Goal: Task Accomplishment & Management: Manage account settings

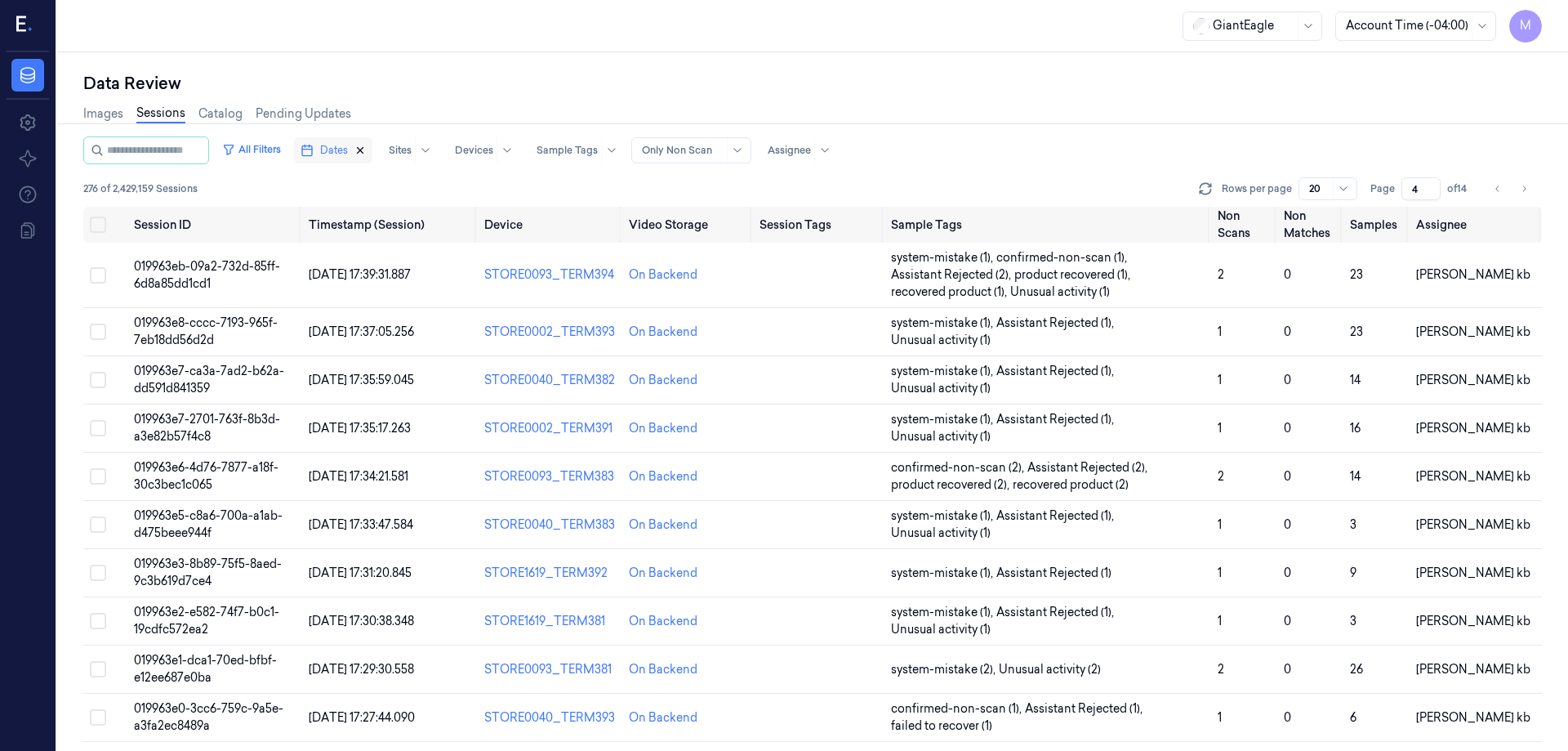
click at [366, 148] on icon "button" at bounding box center [360, 150] width 11 height 11
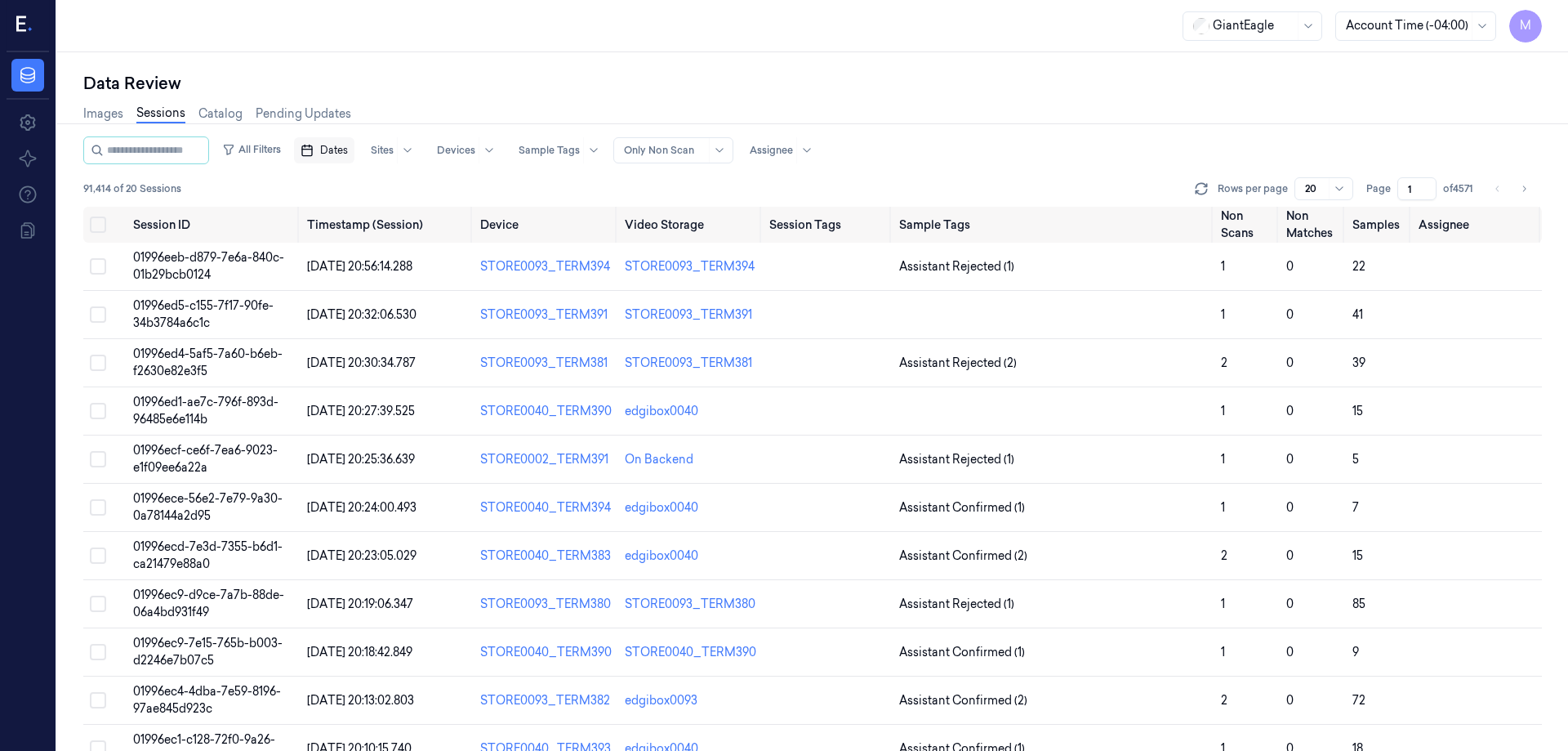
click at [348, 155] on span "Dates" at bounding box center [334, 150] width 28 height 15
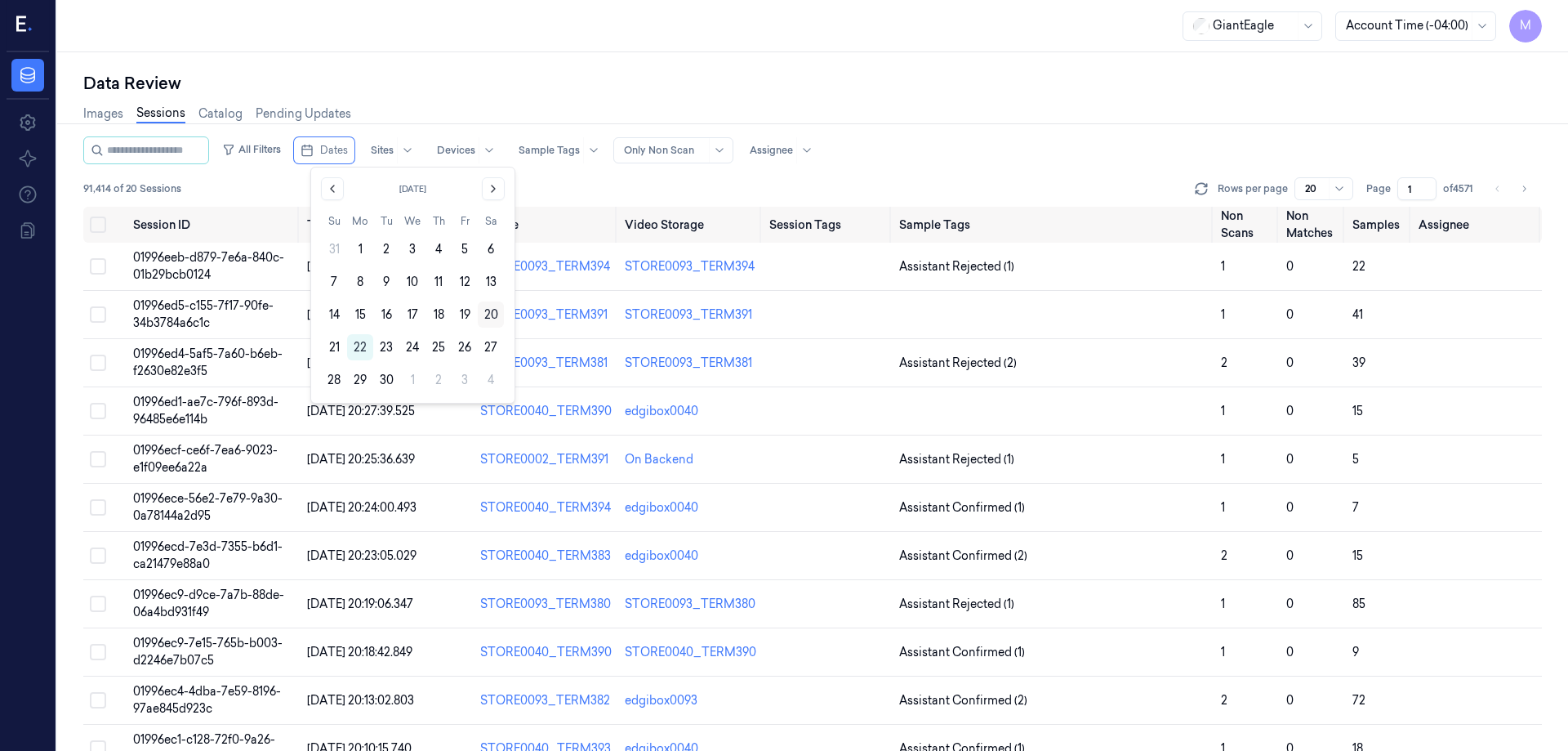
click at [495, 315] on button "20" at bounding box center [490, 315] width 26 height 26
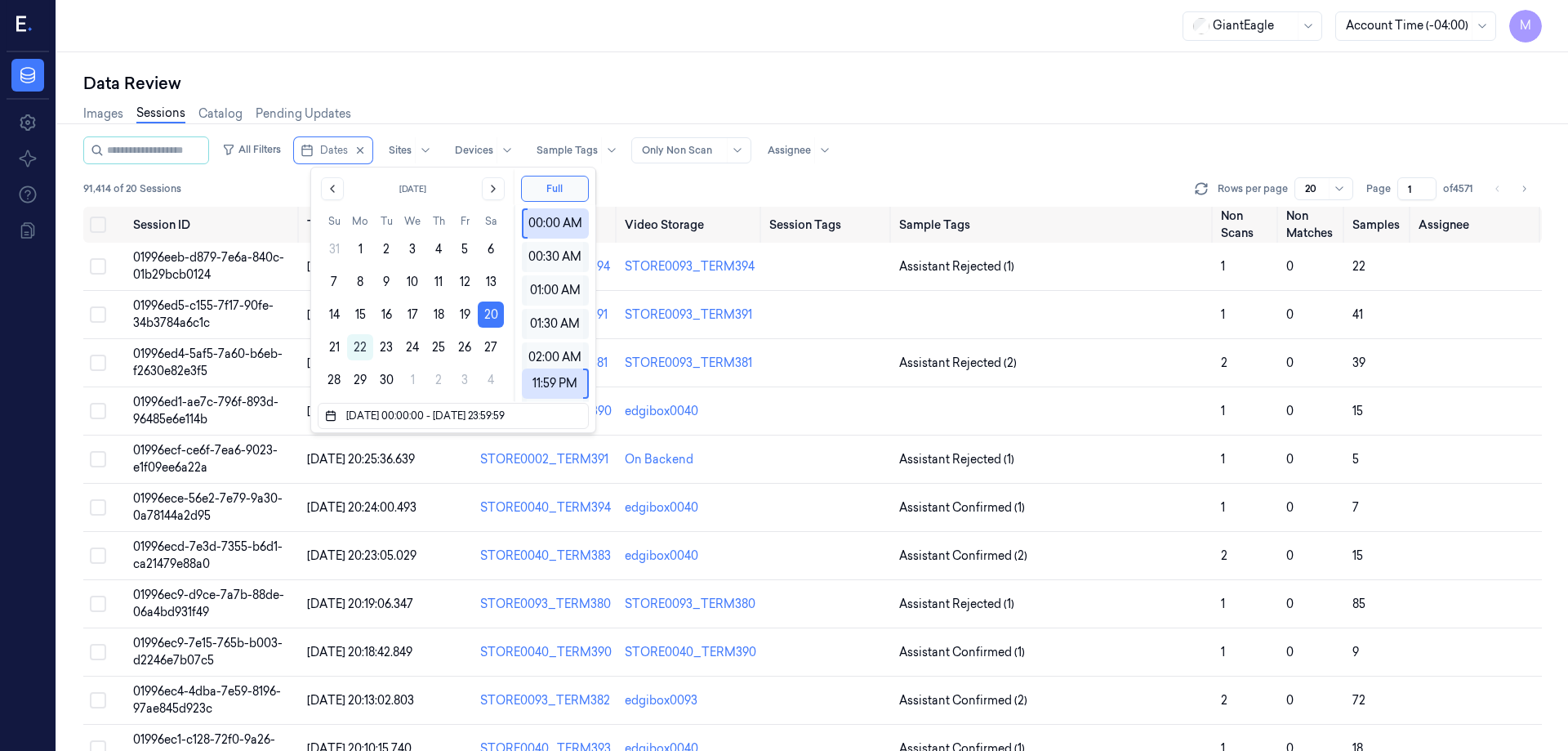
click at [612, 91] on div "Data Review" at bounding box center [813, 83] width 1458 height 23
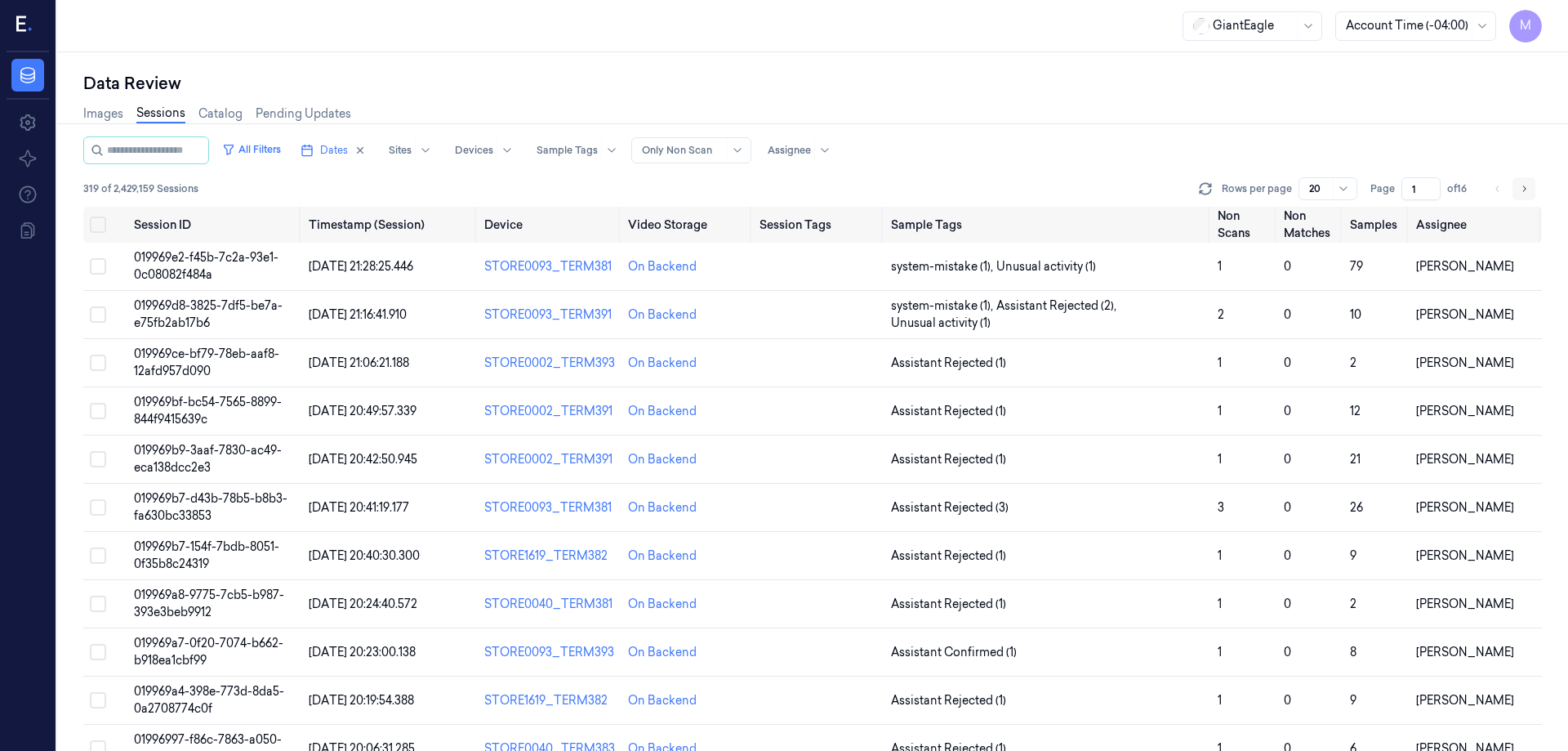
click at [1522, 186] on icon "Go to next page" at bounding box center [1524, 189] width 10 height 13
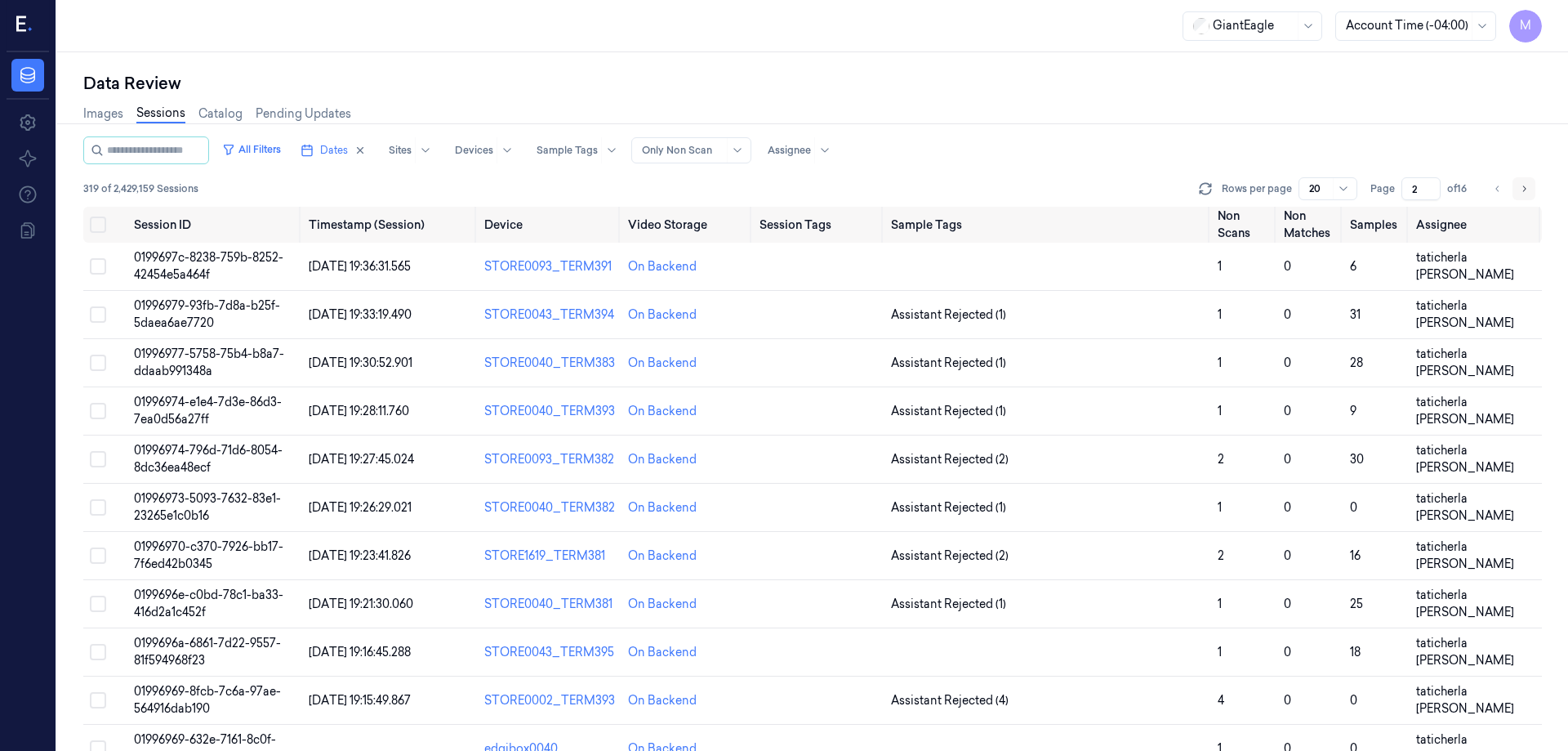
click at [1522, 186] on icon "Go to next page" at bounding box center [1524, 189] width 10 height 13
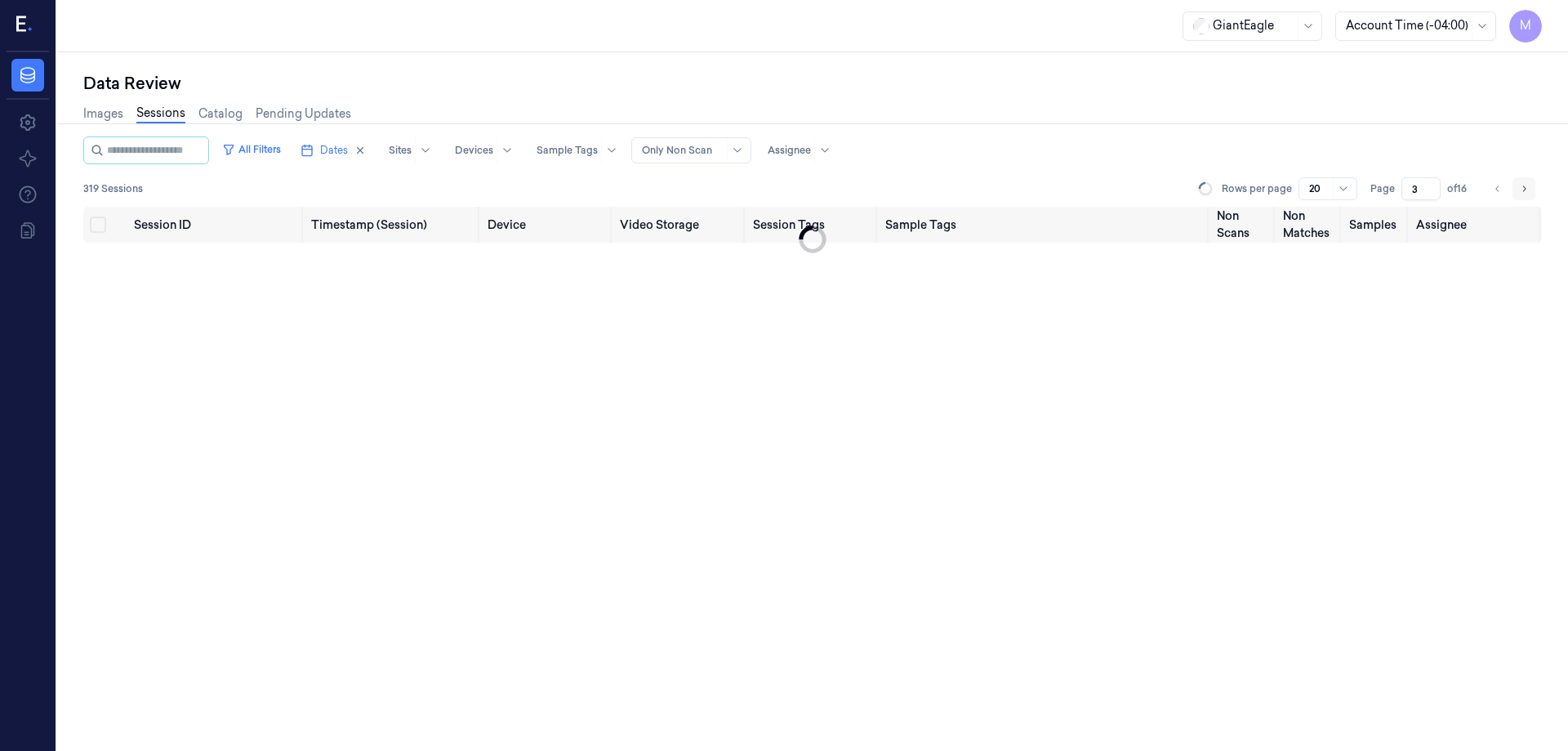
click at [1522, 186] on icon "Go to next page" at bounding box center [1524, 189] width 10 height 13
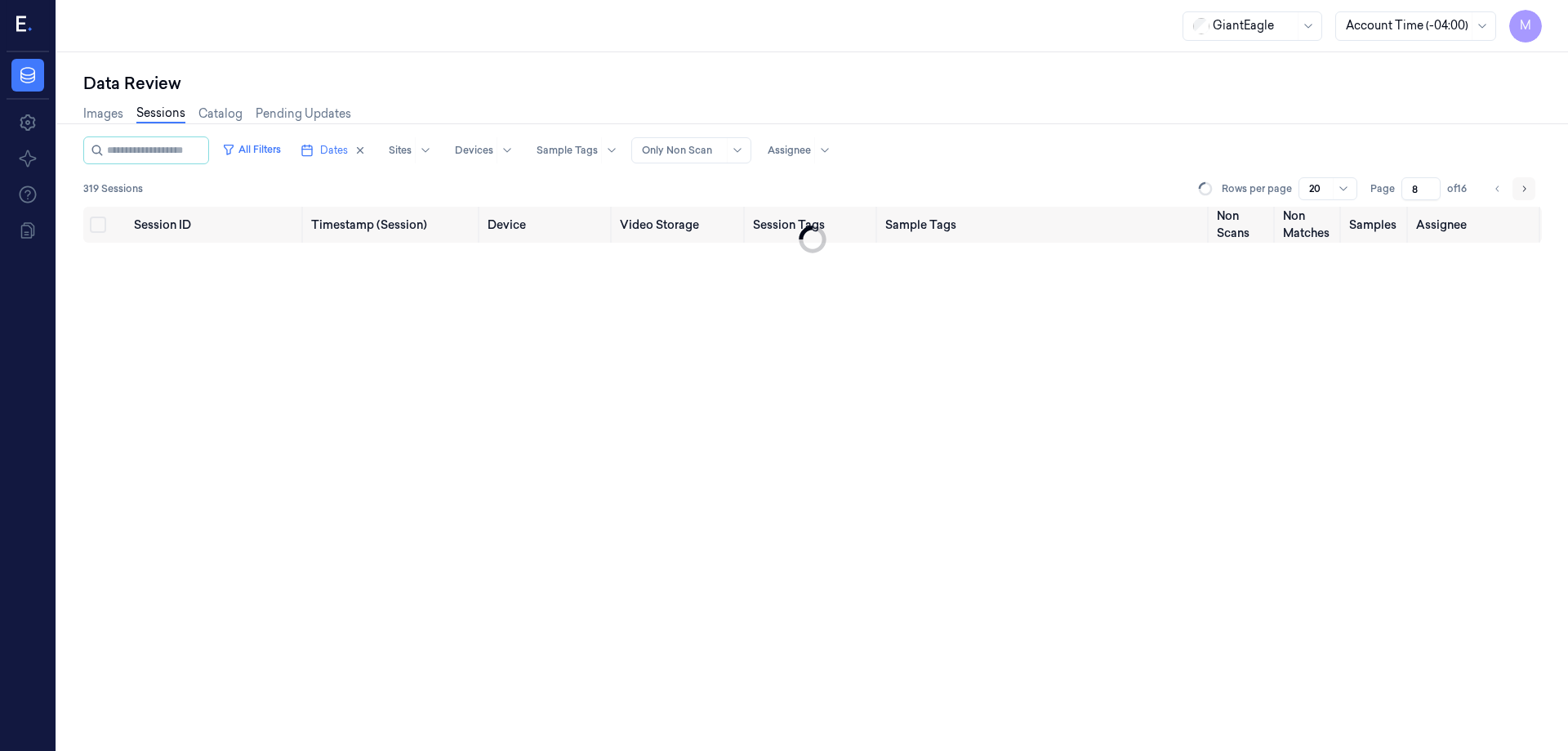
click at [1522, 186] on icon "Go to next page" at bounding box center [1524, 189] width 10 height 13
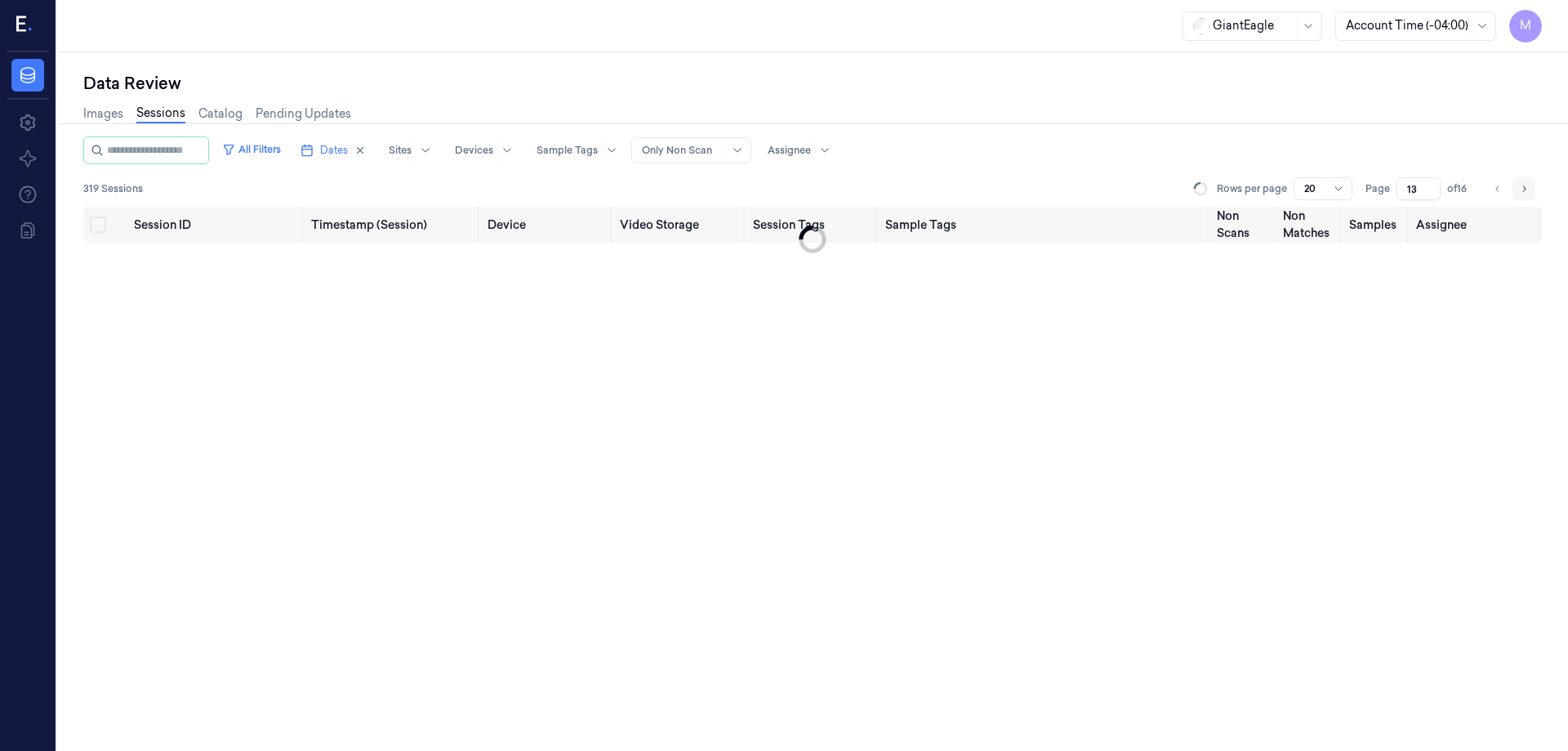
click at [1522, 186] on icon "Go to next page" at bounding box center [1524, 189] width 10 height 13
click at [1522, 186] on li "pagination" at bounding box center [1524, 189] width 23 height 23
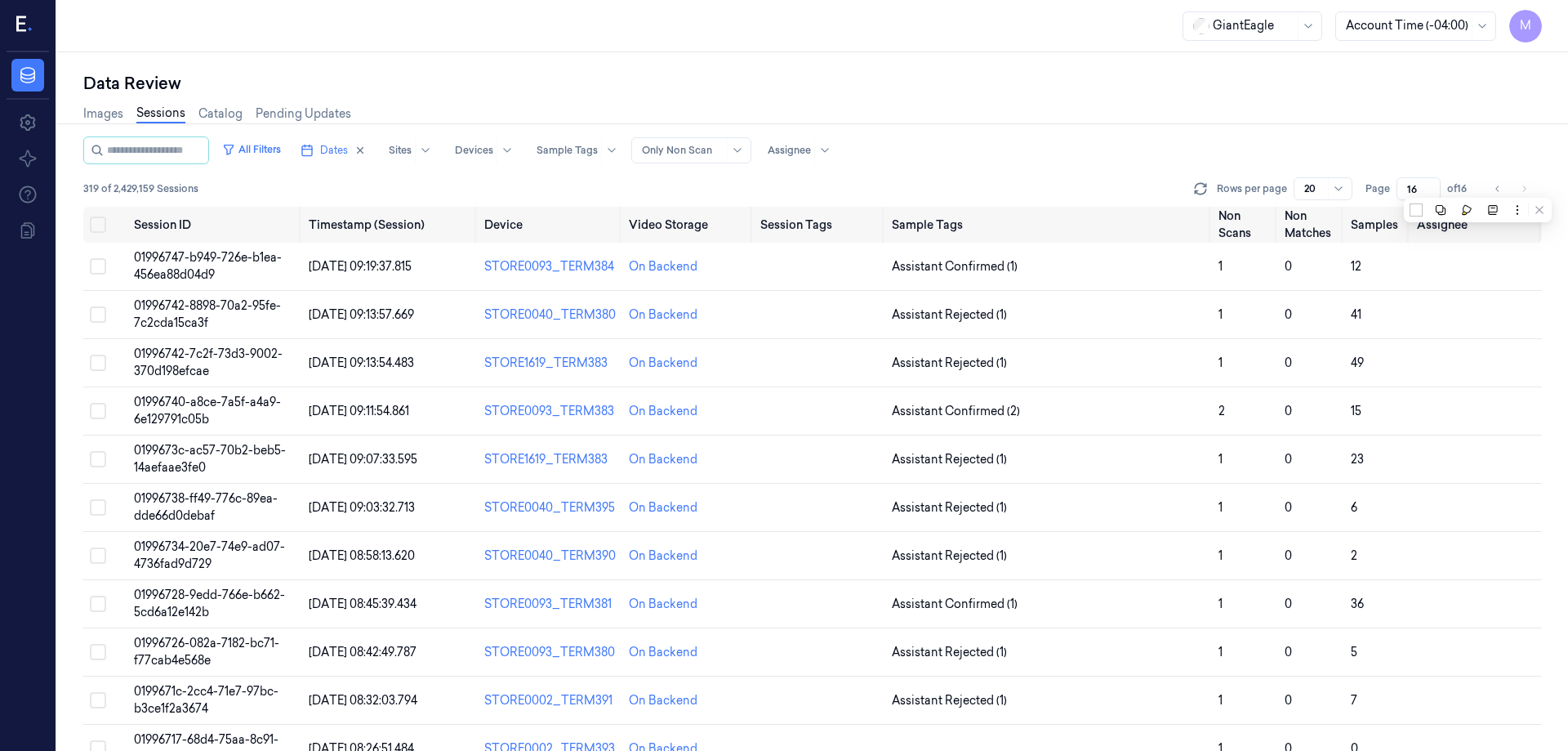
click at [1290, 128] on div "Images Sessions Catalog Pending Updates" at bounding box center [813, 115] width 1458 height 41
click at [1499, 195] on button "Go to previous page" at bounding box center [1498, 189] width 23 height 23
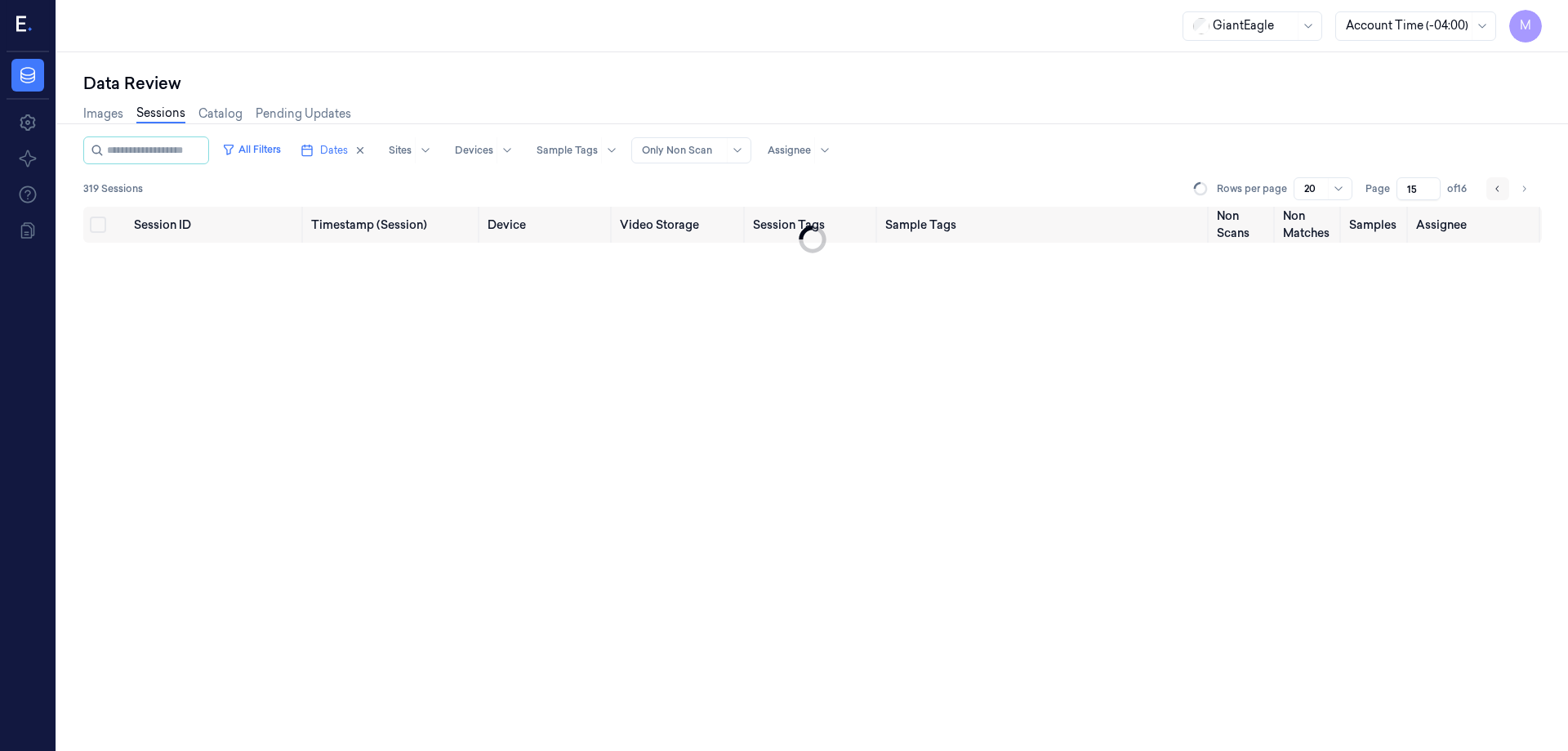
click at [1499, 195] on button "Go to previous page" at bounding box center [1498, 189] width 23 height 23
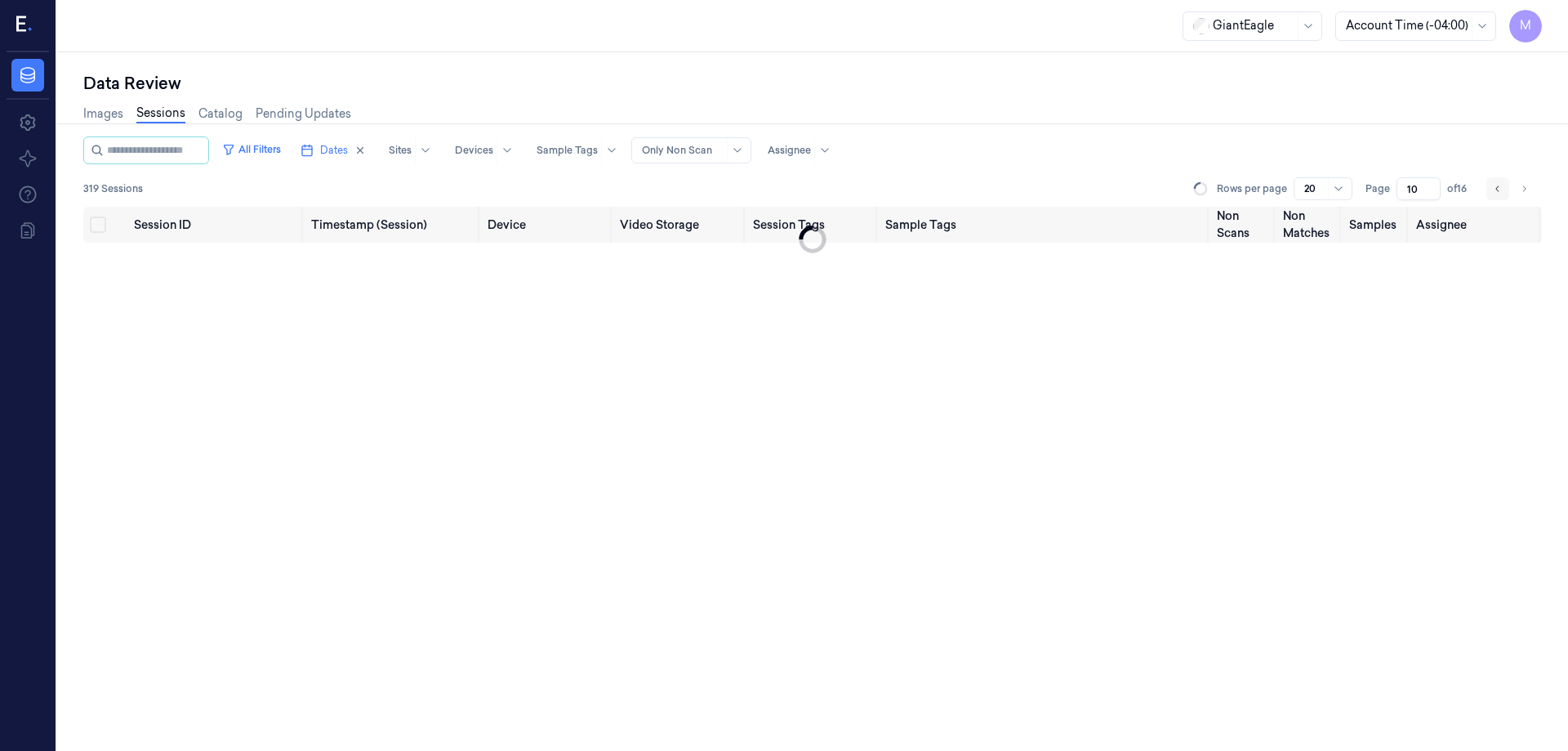
click at [1499, 195] on button "Go to previous page" at bounding box center [1498, 189] width 23 height 23
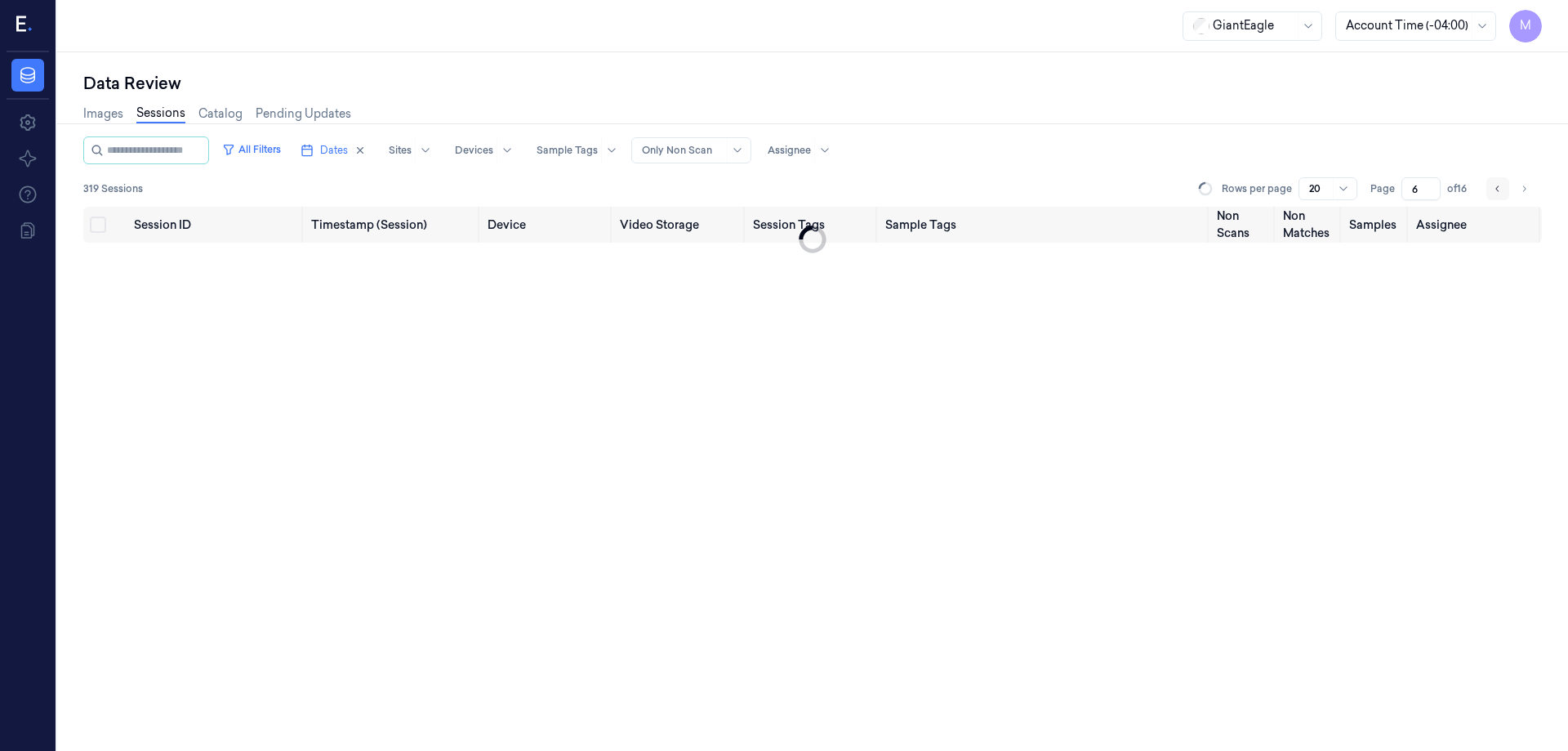
click at [1499, 195] on button "Go to previous page" at bounding box center [1498, 189] width 23 height 23
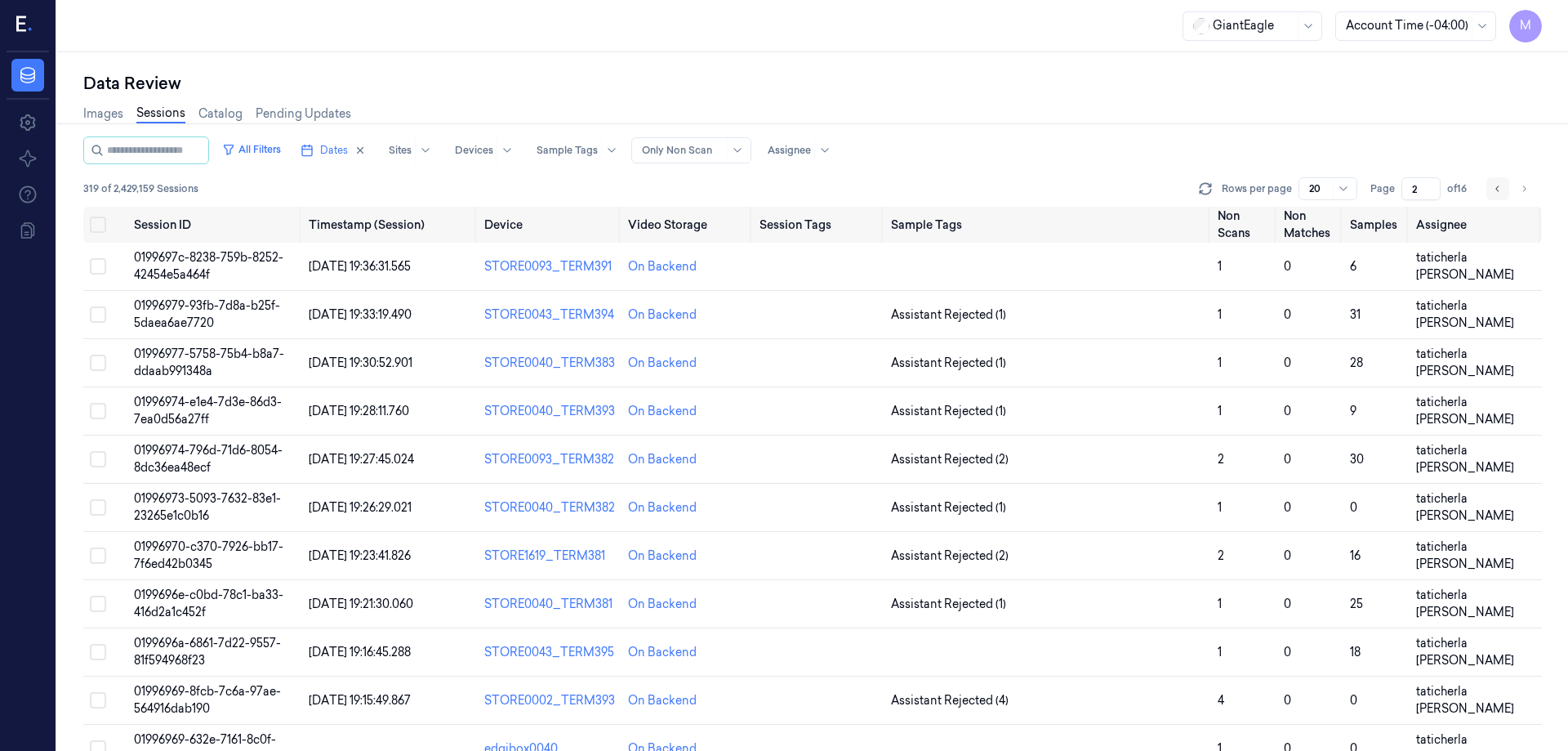
click at [1499, 195] on button "Go to previous page" at bounding box center [1498, 189] width 23 height 23
click at [1499, 195] on li "pagination" at bounding box center [1498, 189] width 23 height 23
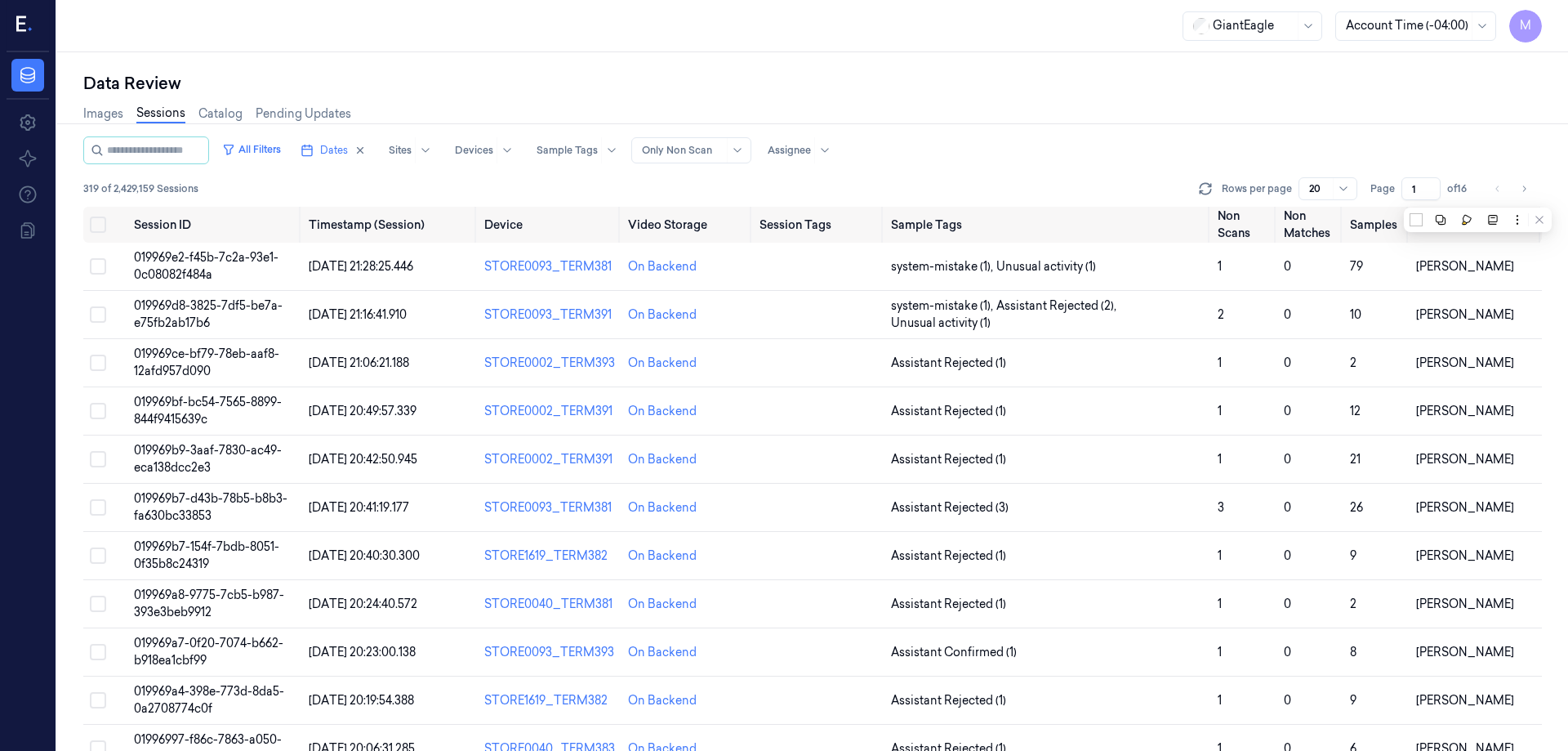
click at [1199, 120] on div "Images Sessions Catalog Pending Updates" at bounding box center [813, 115] width 1458 height 41
click at [1515, 189] on button "Go to next page" at bounding box center [1524, 189] width 23 height 23
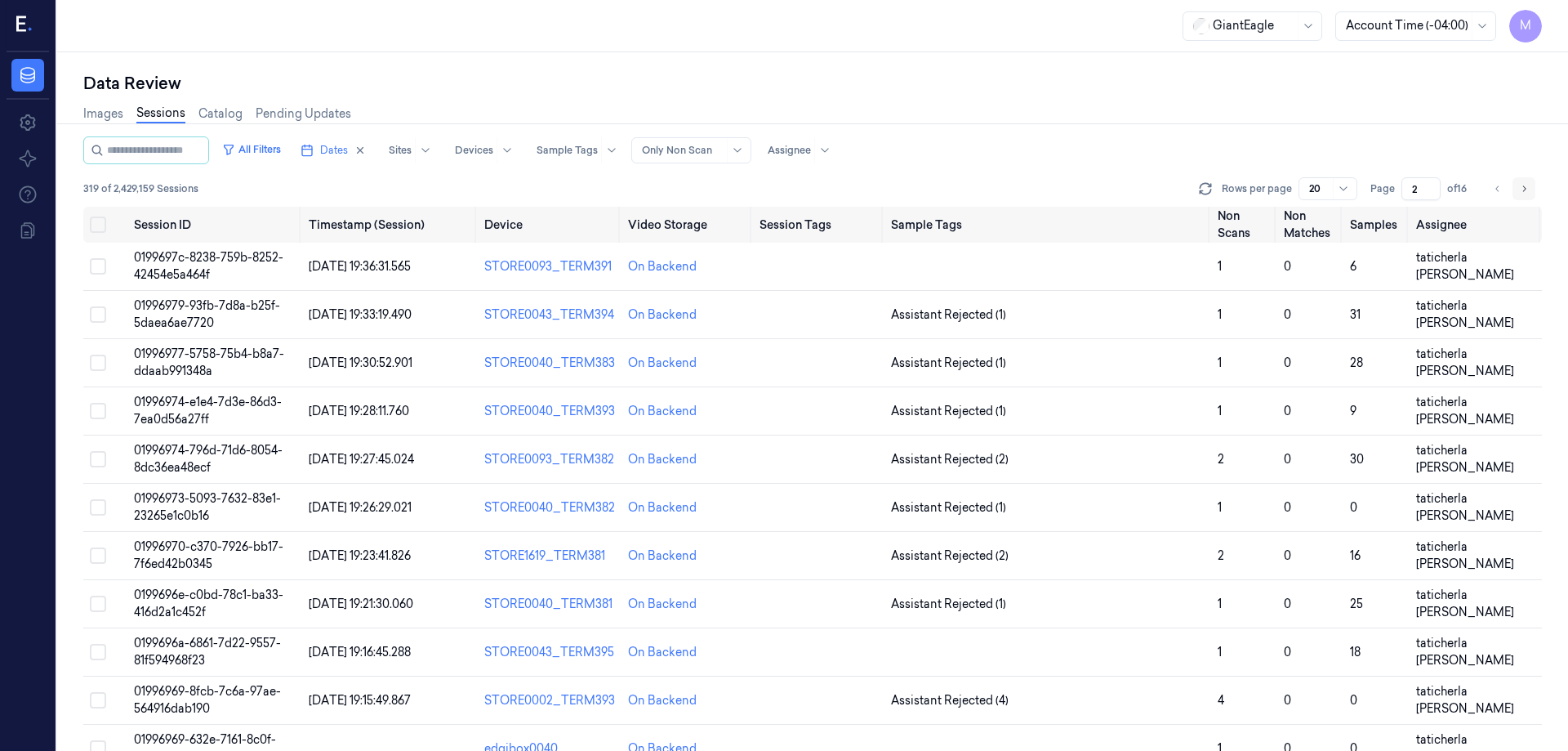
click at [1528, 192] on icon "Go to next page" at bounding box center [1524, 189] width 10 height 13
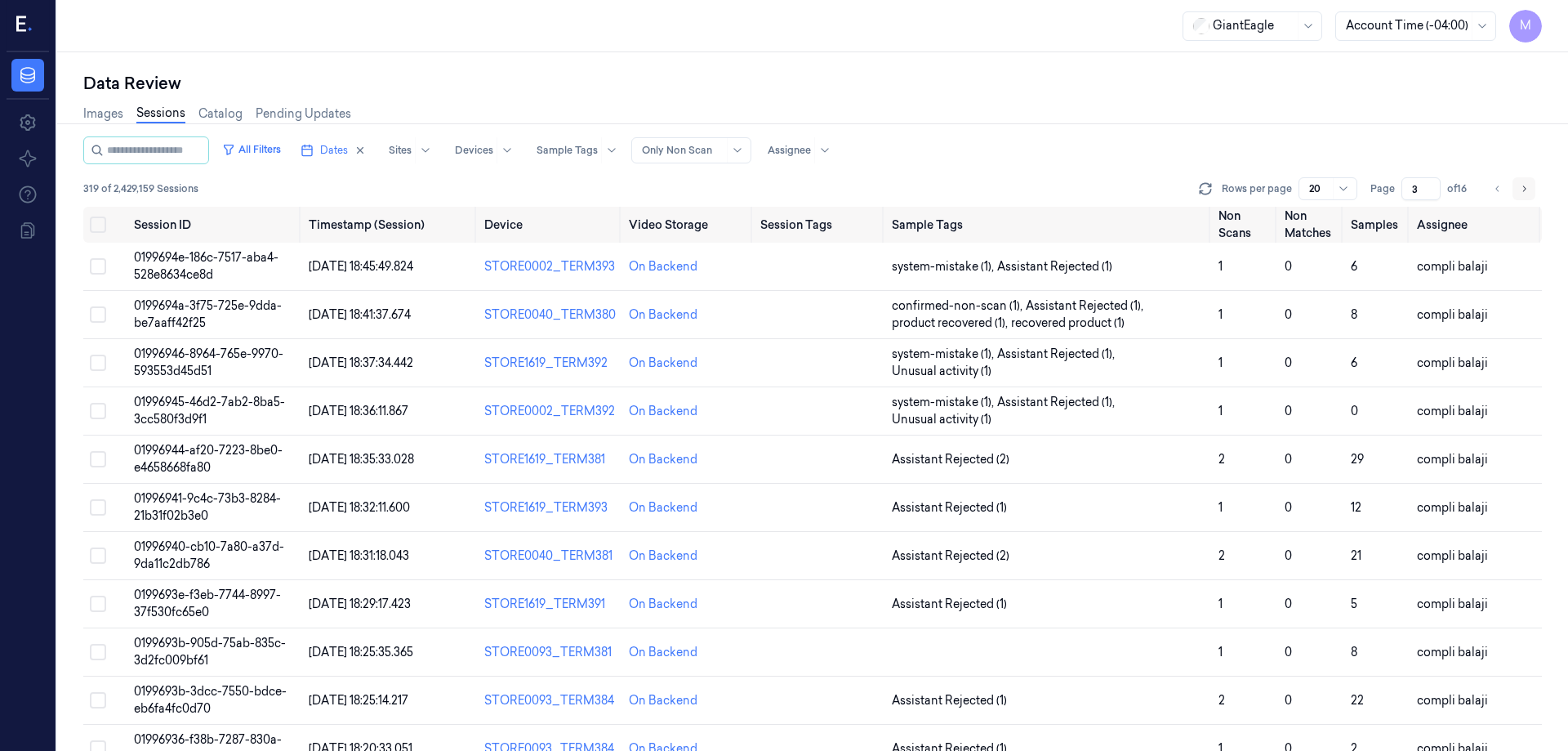
click at [1528, 192] on icon "Go to next page" at bounding box center [1524, 189] width 10 height 13
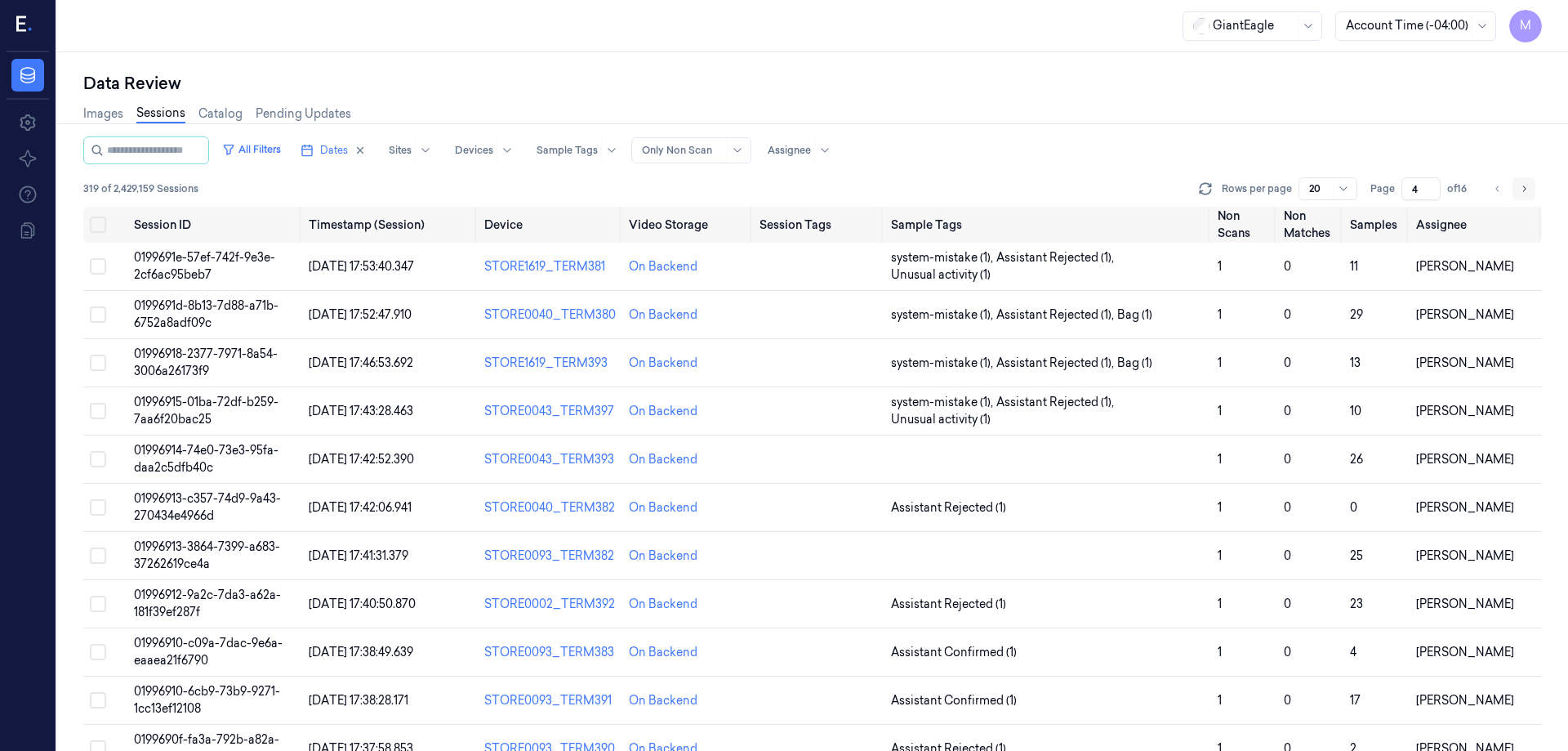
click at [1528, 192] on icon "Go to next page" at bounding box center [1524, 189] width 10 height 13
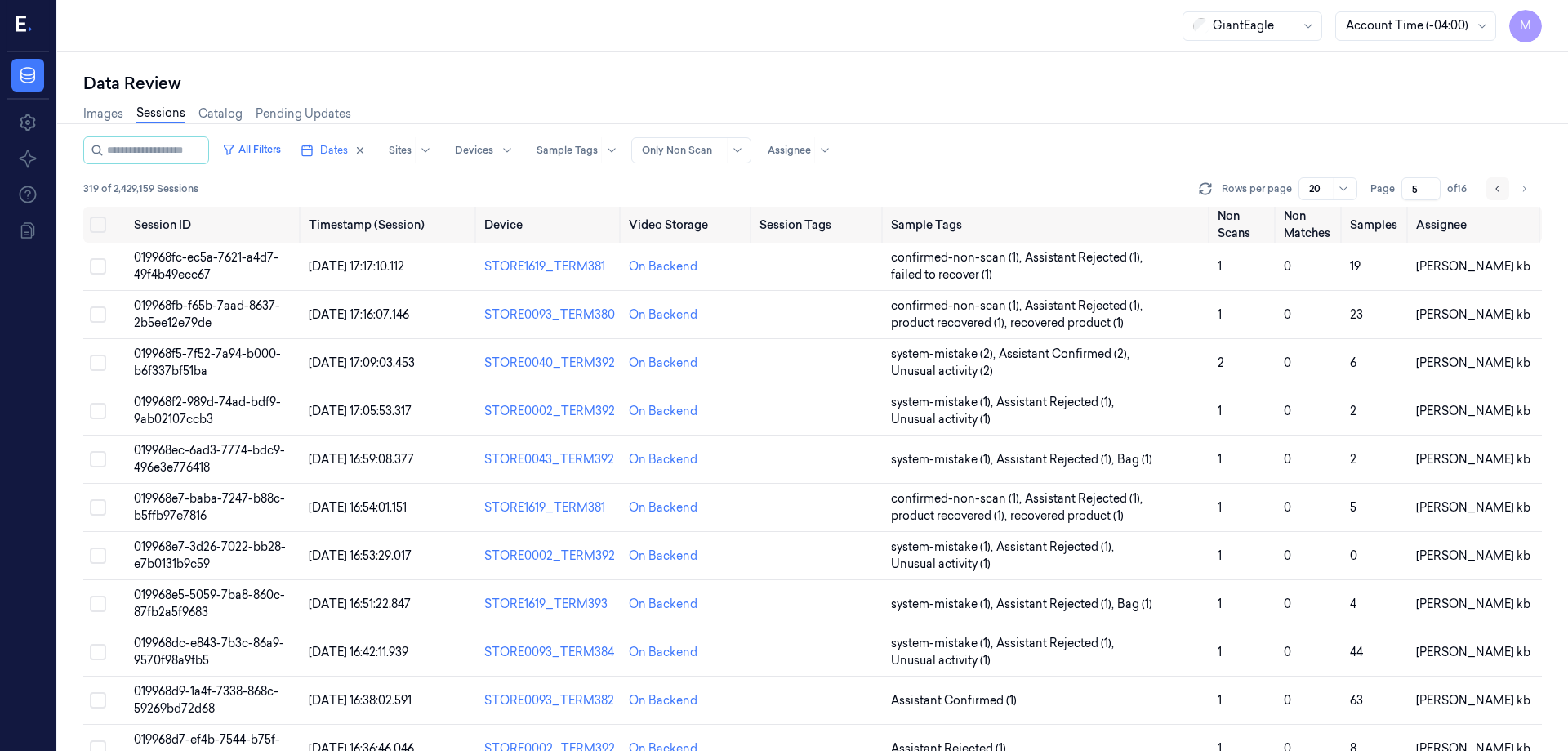
click at [1494, 189] on icon "Go to previous page" at bounding box center [1498, 189] width 10 height 13
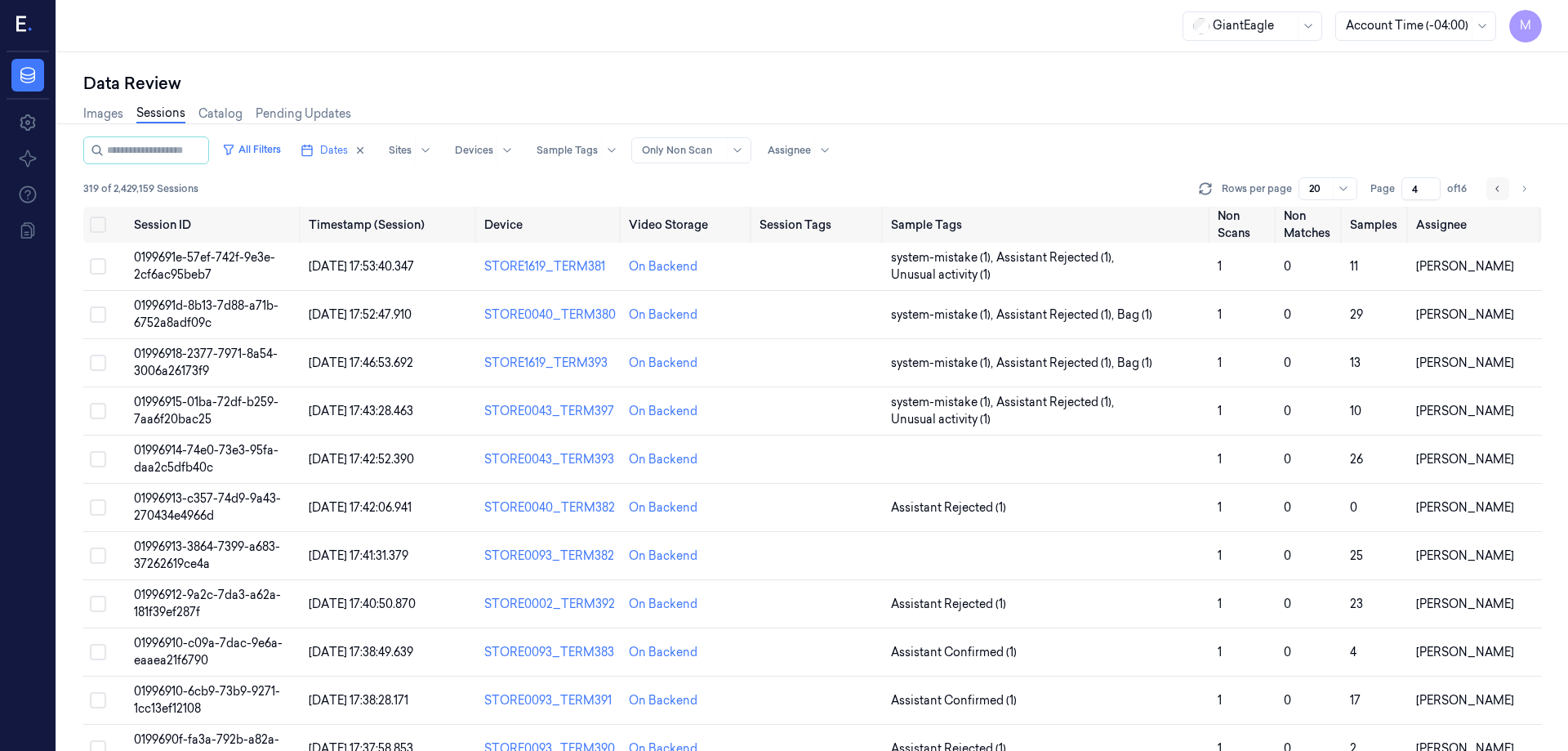
click at [1494, 189] on icon "Go to previous page" at bounding box center [1498, 189] width 10 height 13
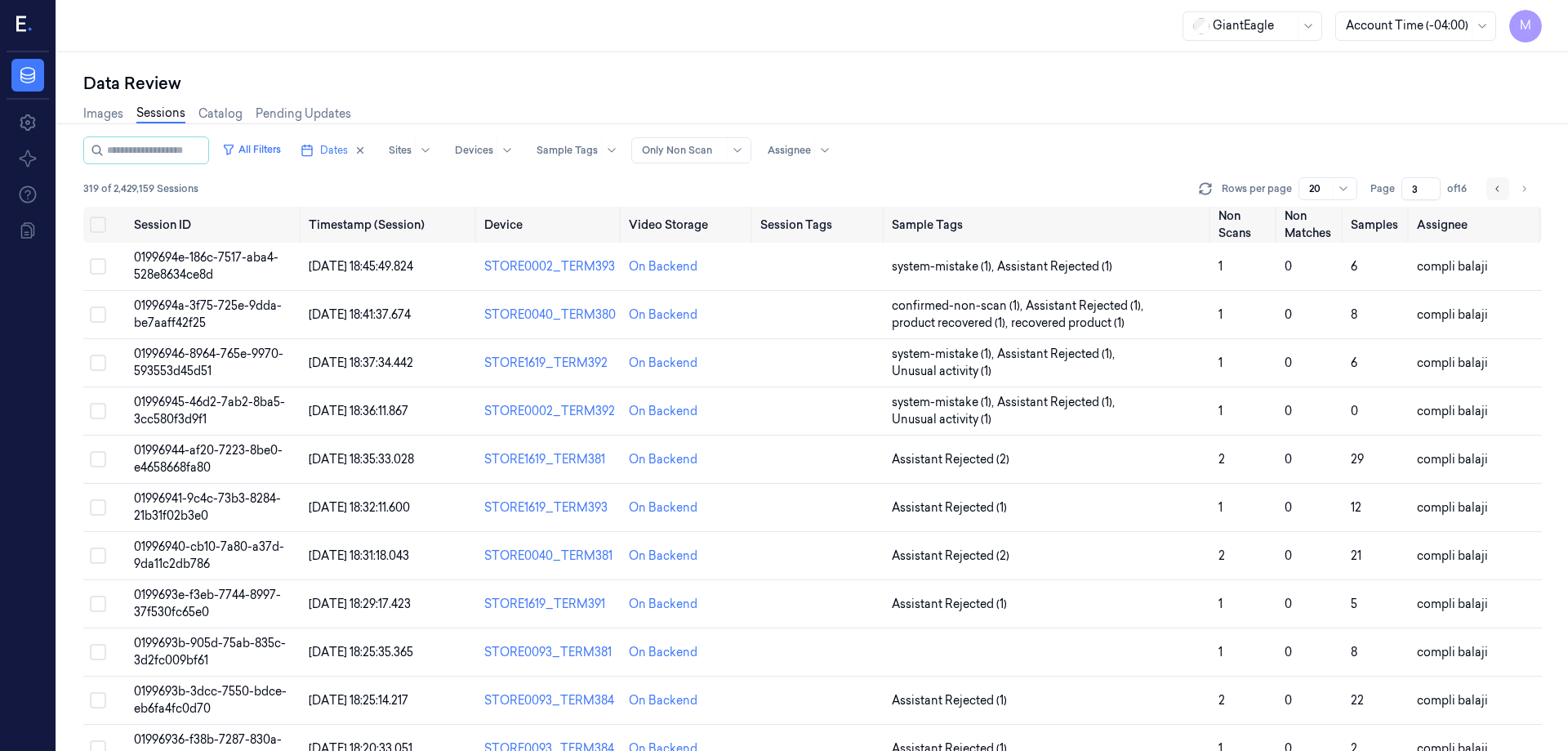
click at [1494, 189] on icon "Go to previous page" at bounding box center [1498, 189] width 10 height 13
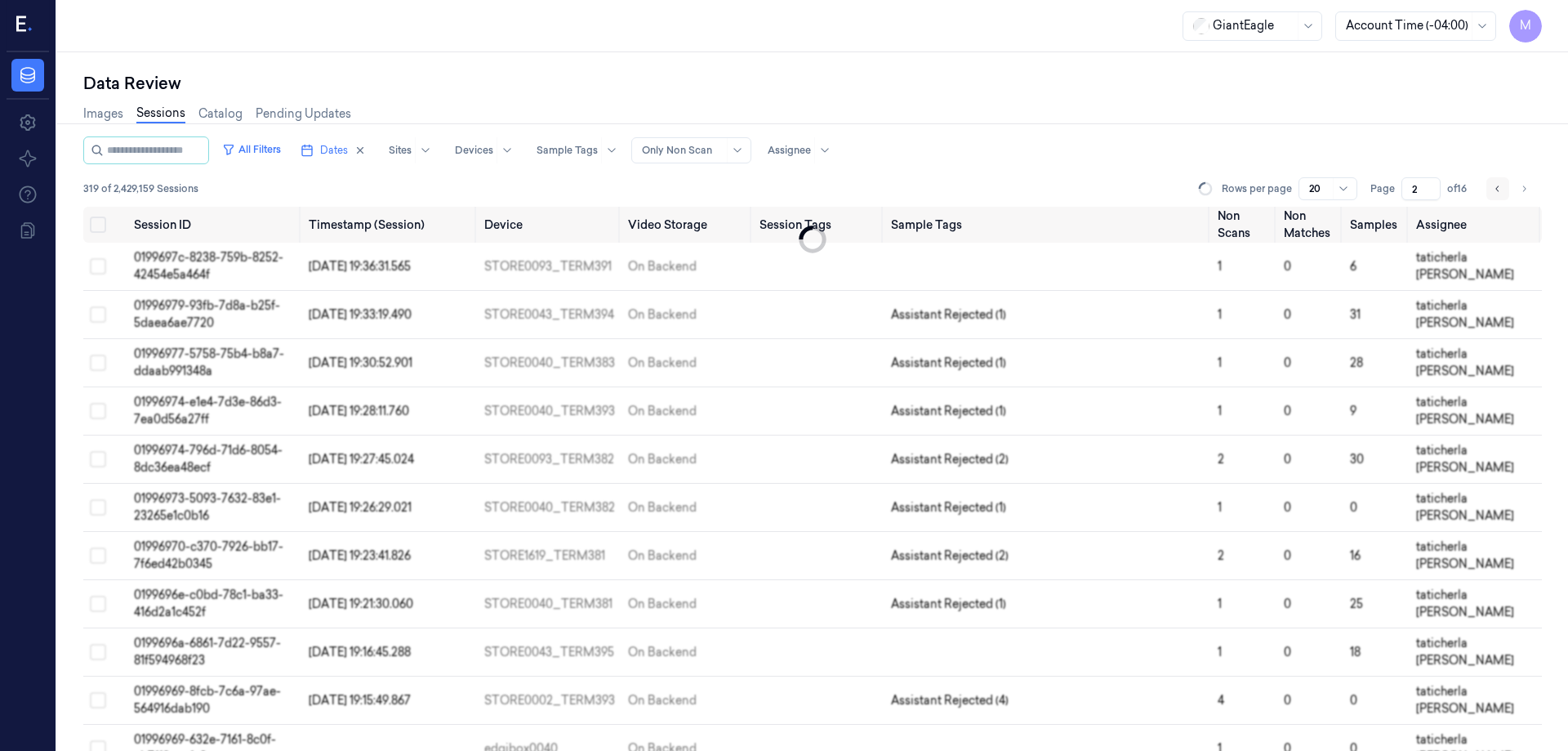
click at [1494, 189] on icon "Go to previous page" at bounding box center [1498, 189] width 10 height 13
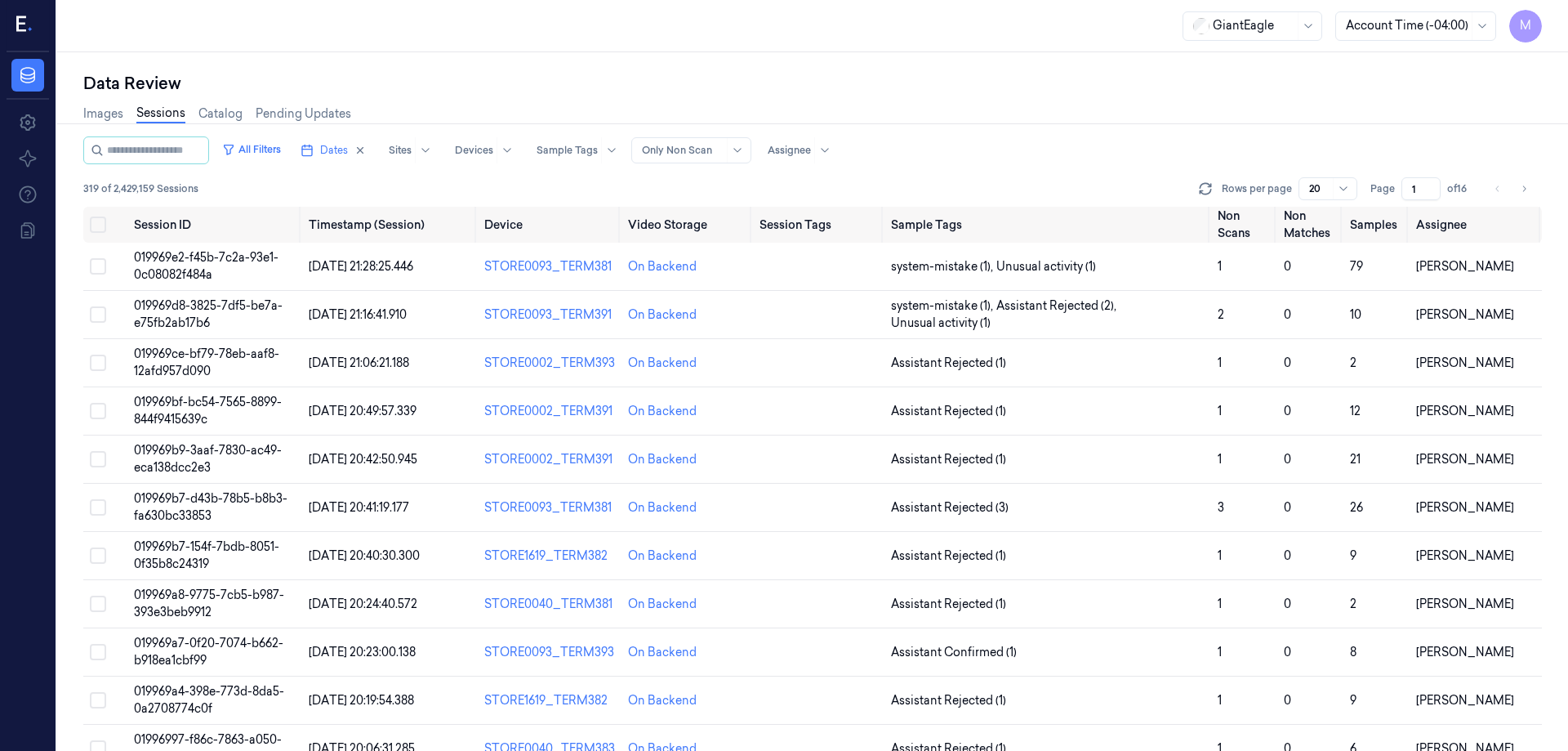
click at [1044, 111] on div "Images Sessions Catalog Pending Updates" at bounding box center [813, 115] width 1458 height 41
click at [1101, 134] on div "Images Sessions Catalog Pending Updates" at bounding box center [813, 115] width 1458 height 41
click at [1524, 193] on icon "Go to next page" at bounding box center [1524, 189] width 10 height 13
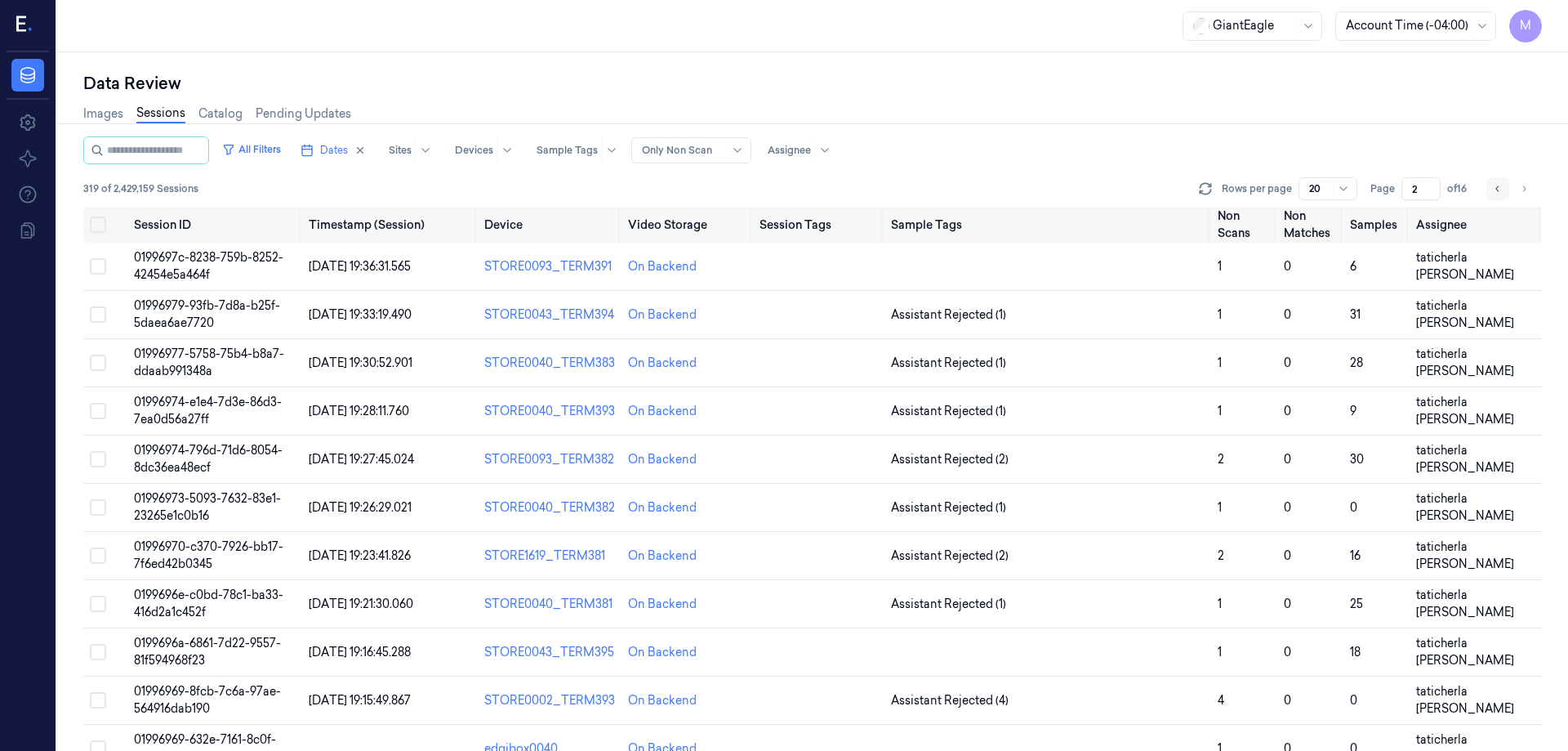
click at [1487, 191] on button "Go to previous page" at bounding box center [1498, 189] width 23 height 23
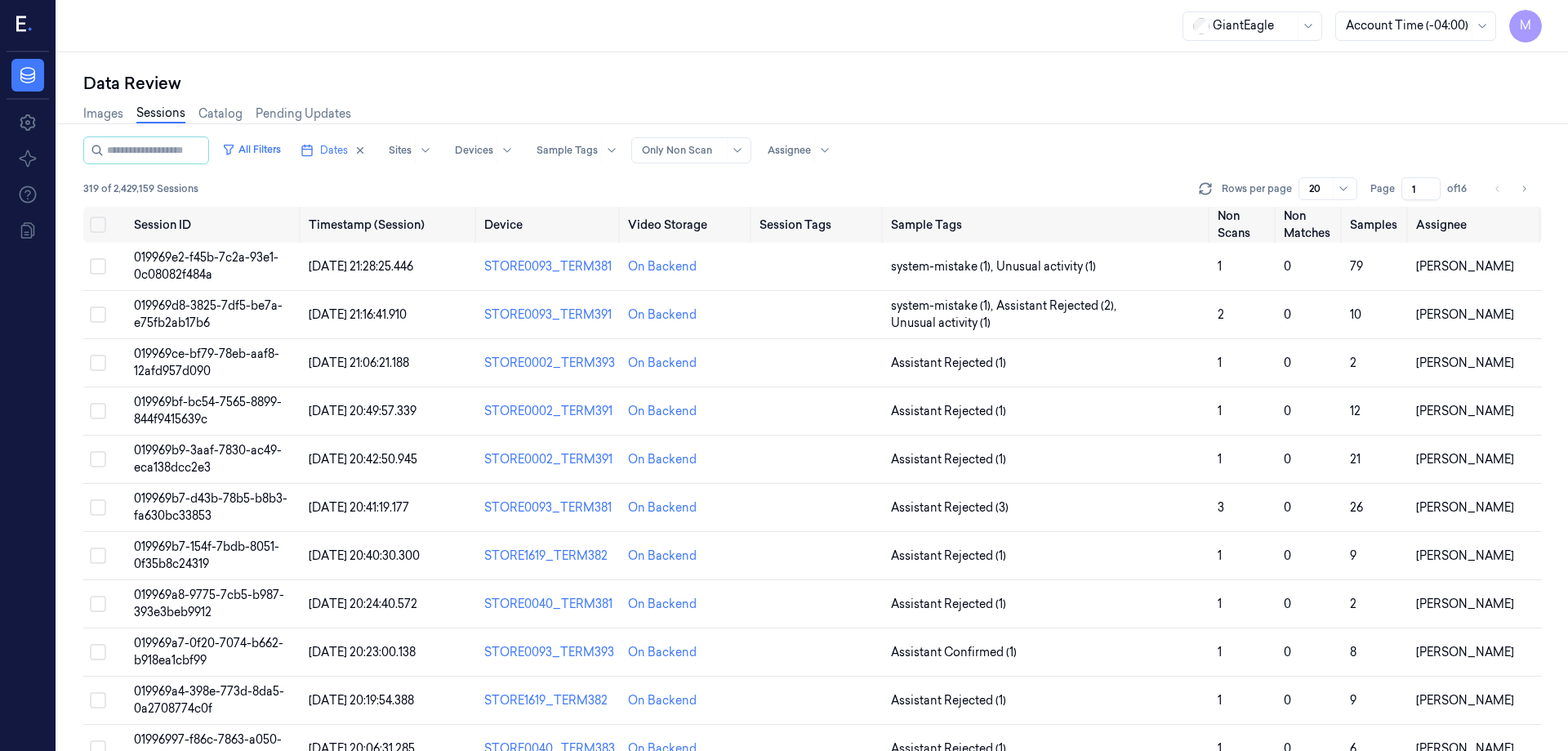
click at [1057, 110] on div "Images Sessions Catalog Pending Updates" at bounding box center [813, 115] width 1458 height 41
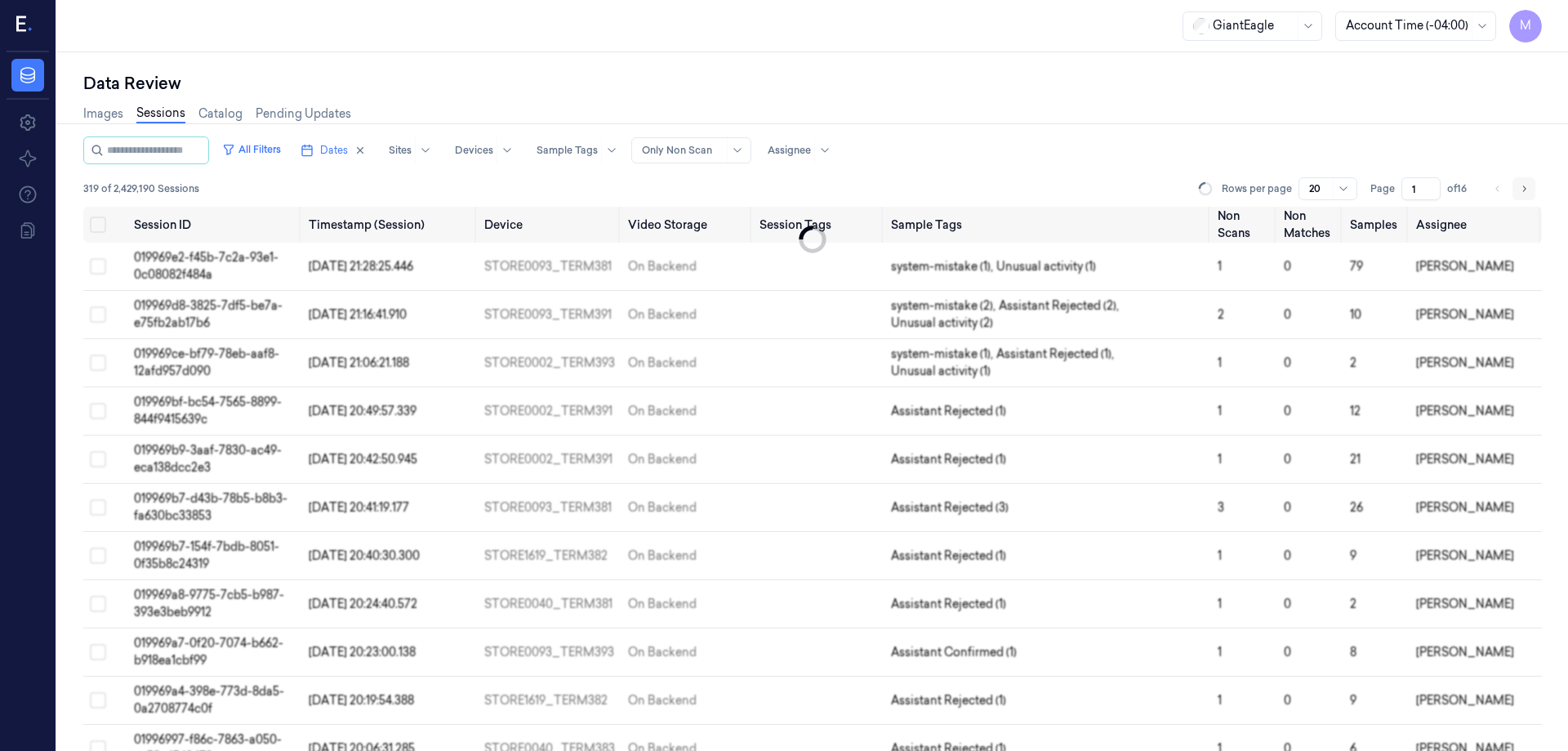
click at [1531, 184] on button "Go to next page" at bounding box center [1524, 189] width 23 height 23
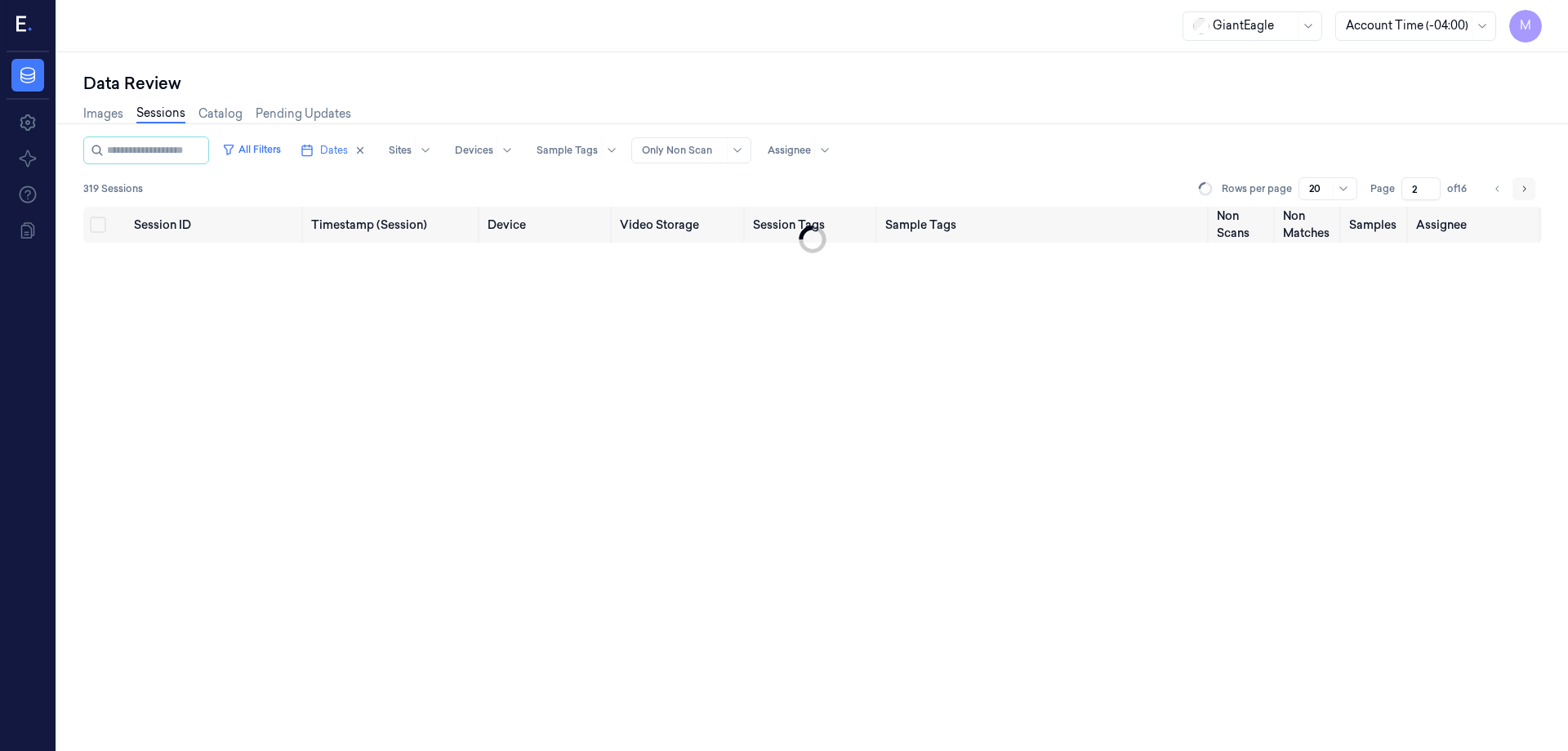
click at [1531, 184] on button "Go to next page" at bounding box center [1524, 189] width 23 height 23
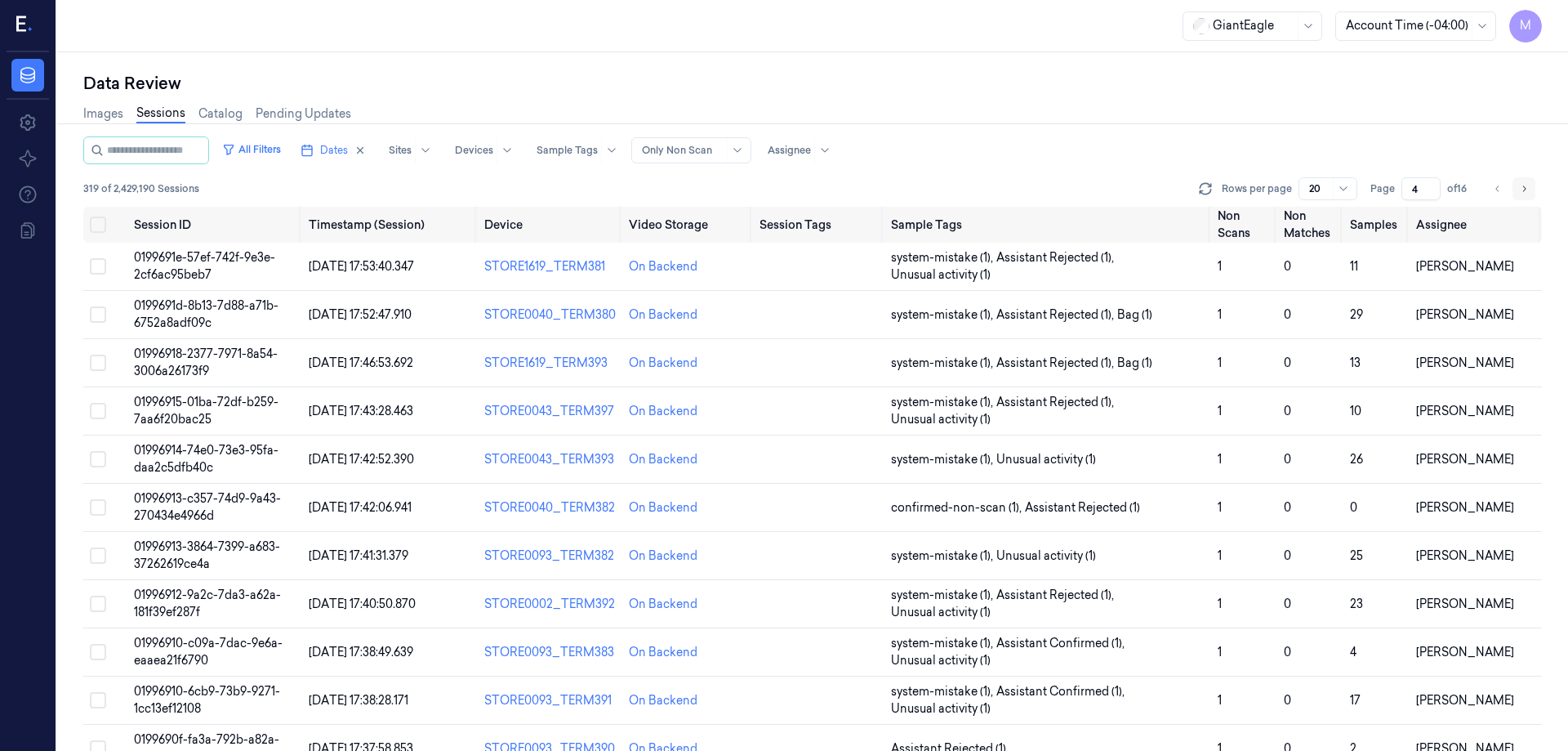
click at [1531, 184] on button "Go to next page" at bounding box center [1524, 189] width 23 height 23
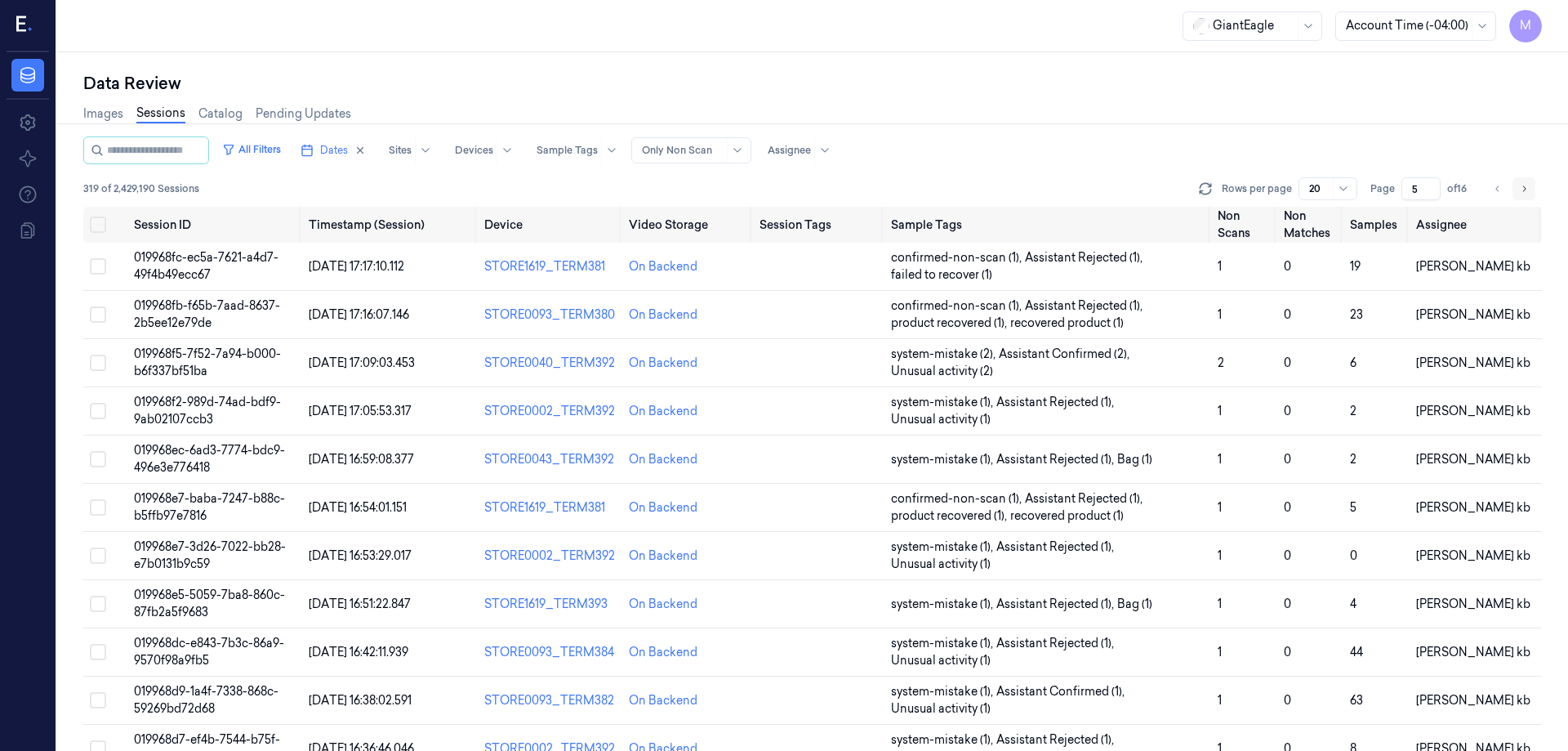
click at [1531, 184] on button "Go to next page" at bounding box center [1524, 189] width 23 height 23
type input "6"
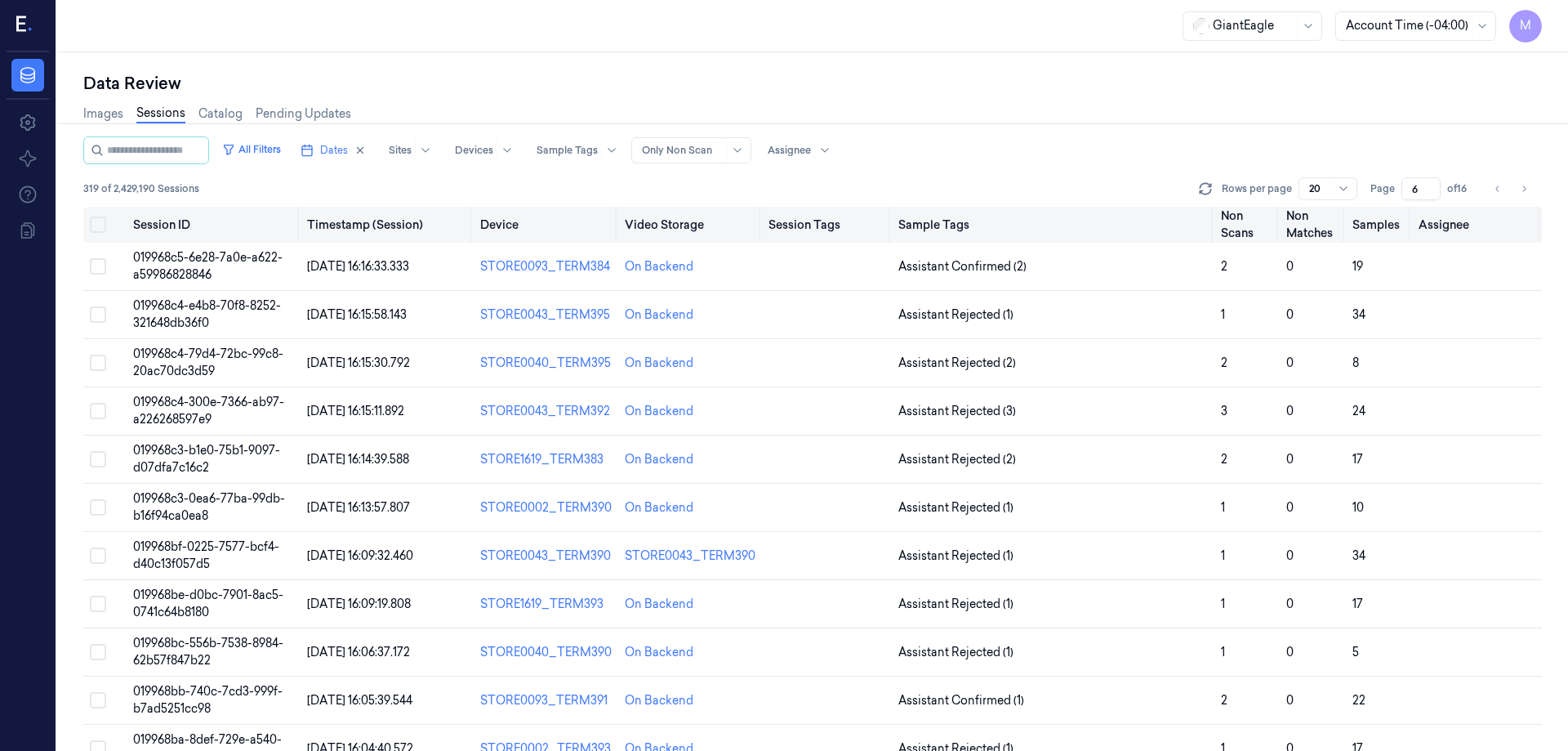
click at [99, 231] on button "Select all" at bounding box center [98, 225] width 17 height 17
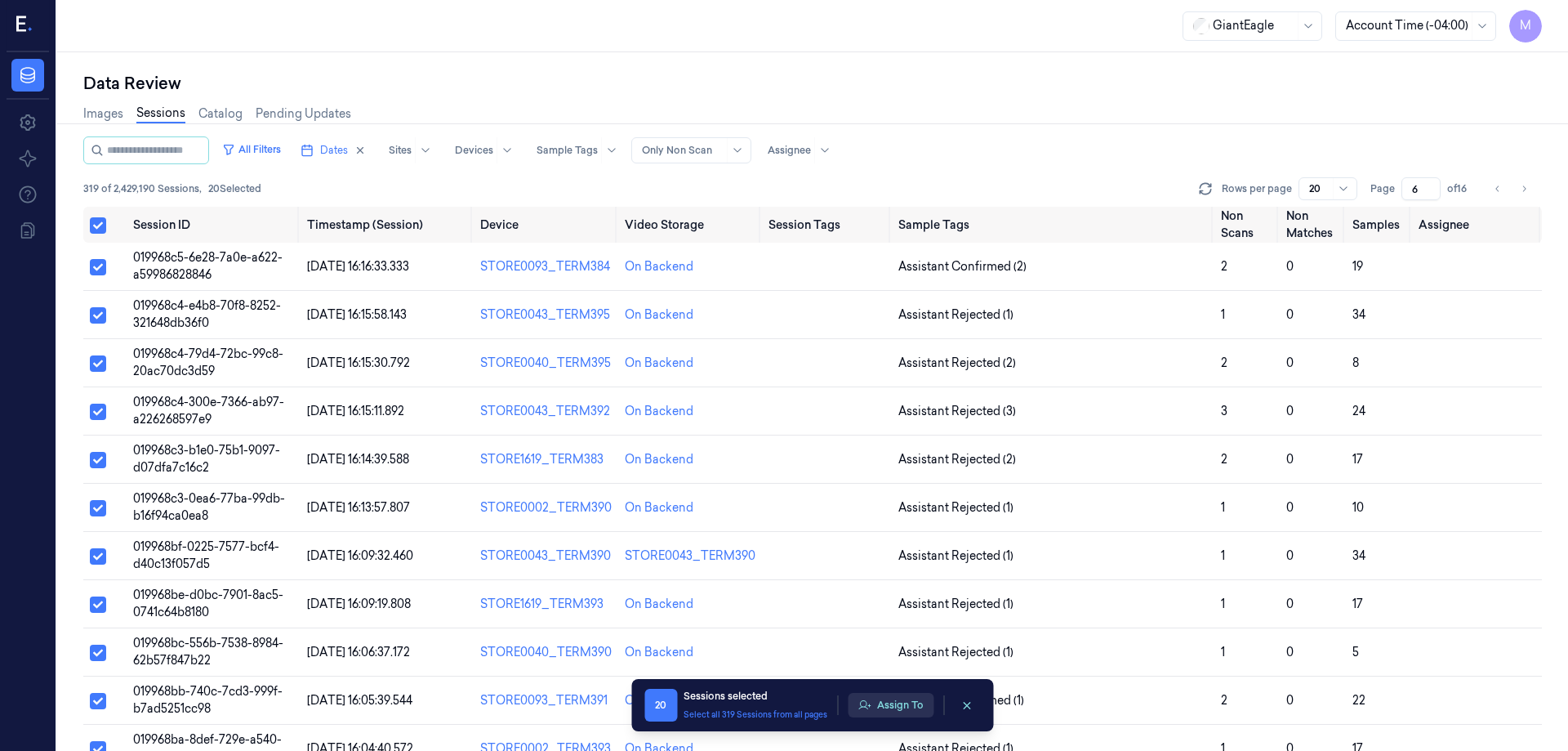
click at [905, 701] on button "Assign To" at bounding box center [890, 705] width 86 height 25
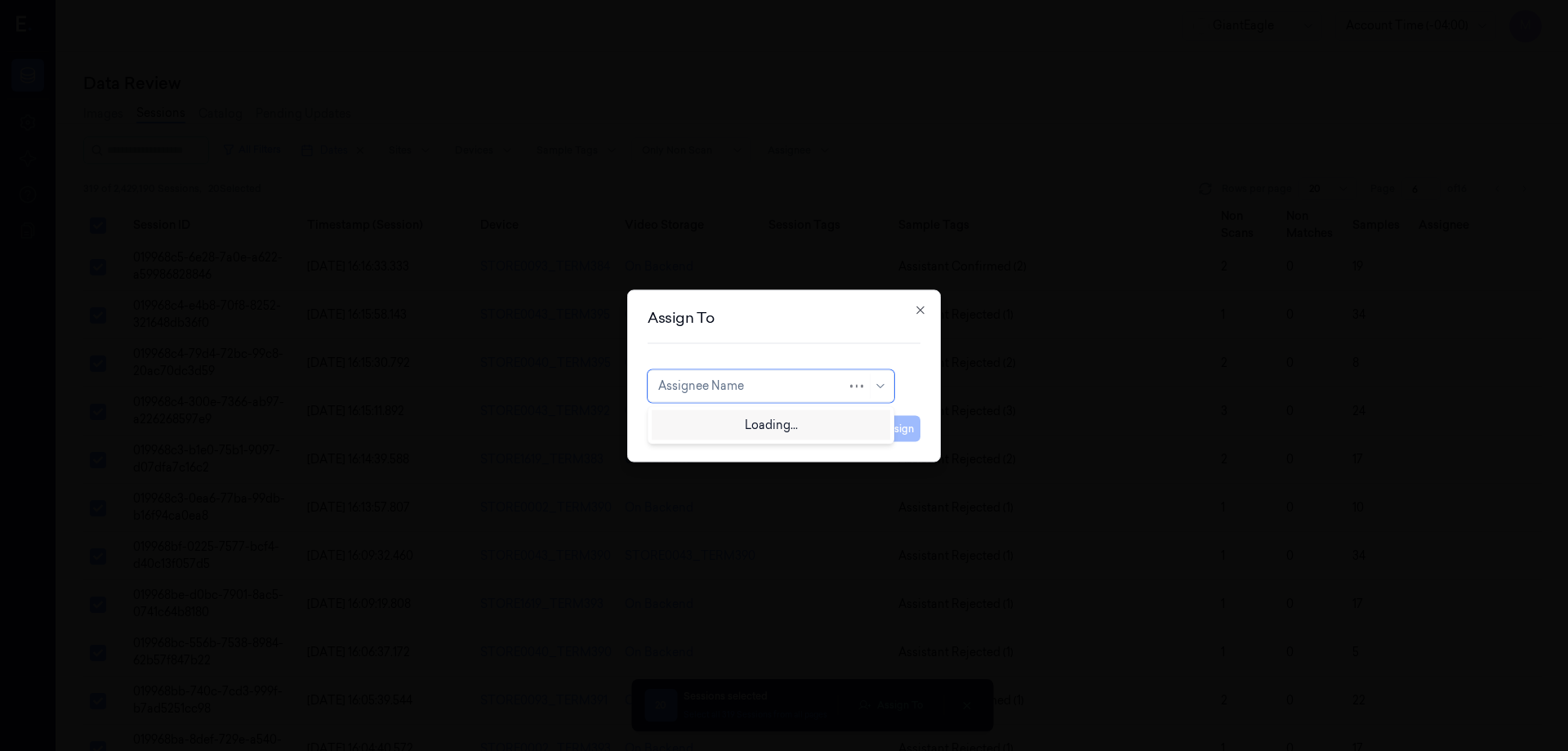
click at [814, 397] on div "Assignee Name" at bounding box center [771, 386] width 247 height 33
type input "pa"
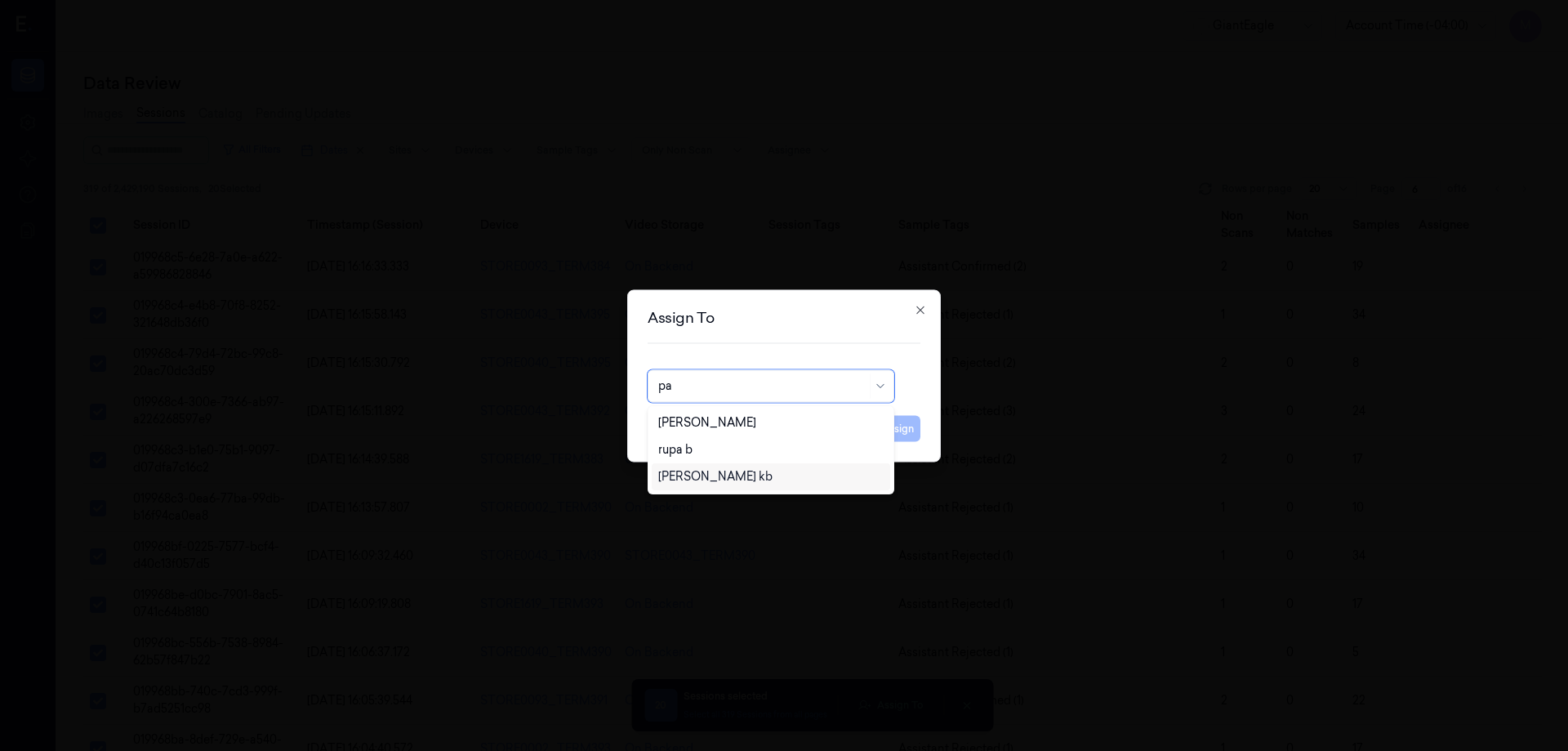
click at [706, 472] on div "[PERSON_NAME] kb" at bounding box center [715, 477] width 114 height 17
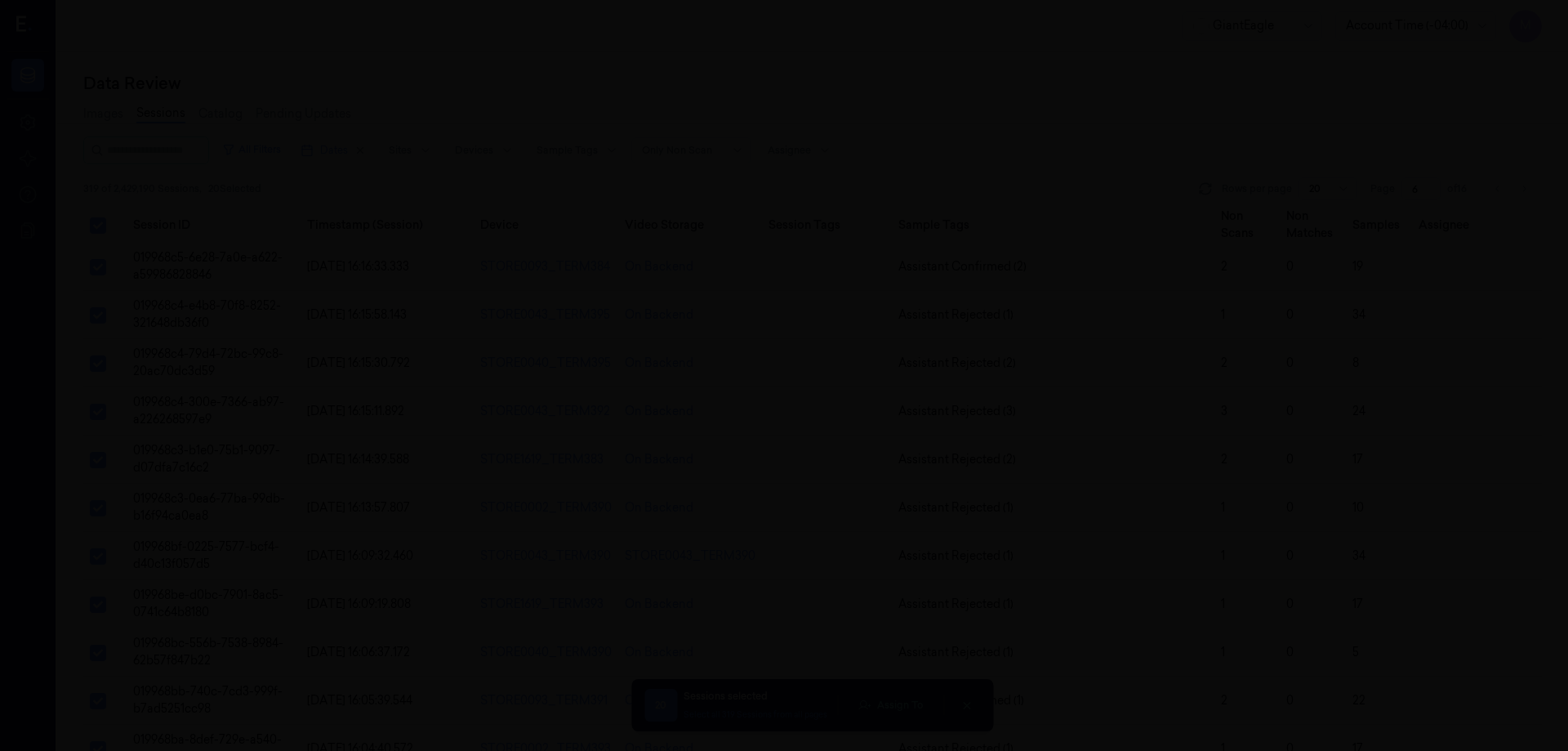
click at [795, 76] on div at bounding box center [784, 376] width 1568 height 751
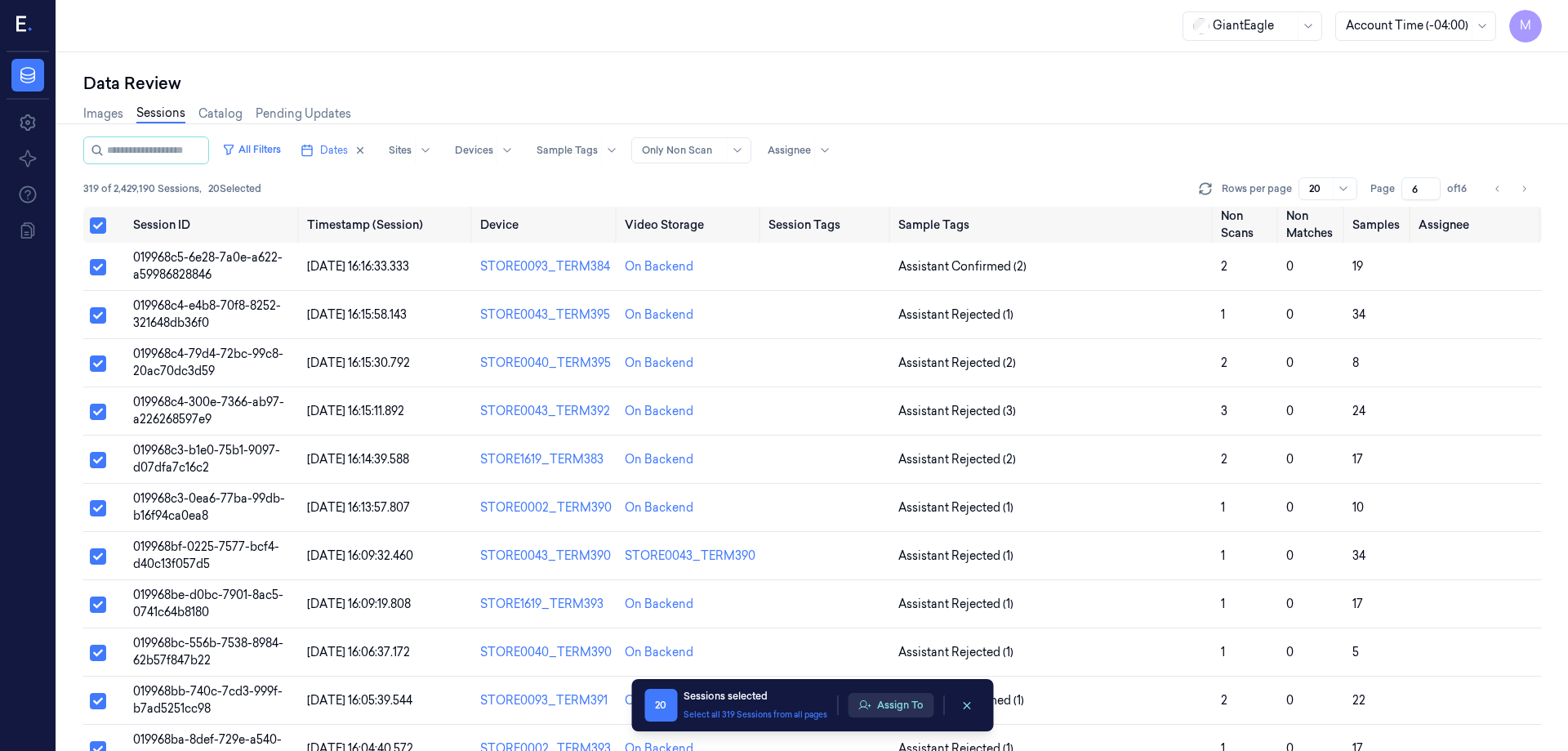
click at [901, 711] on button "Assign To" at bounding box center [890, 705] width 86 height 25
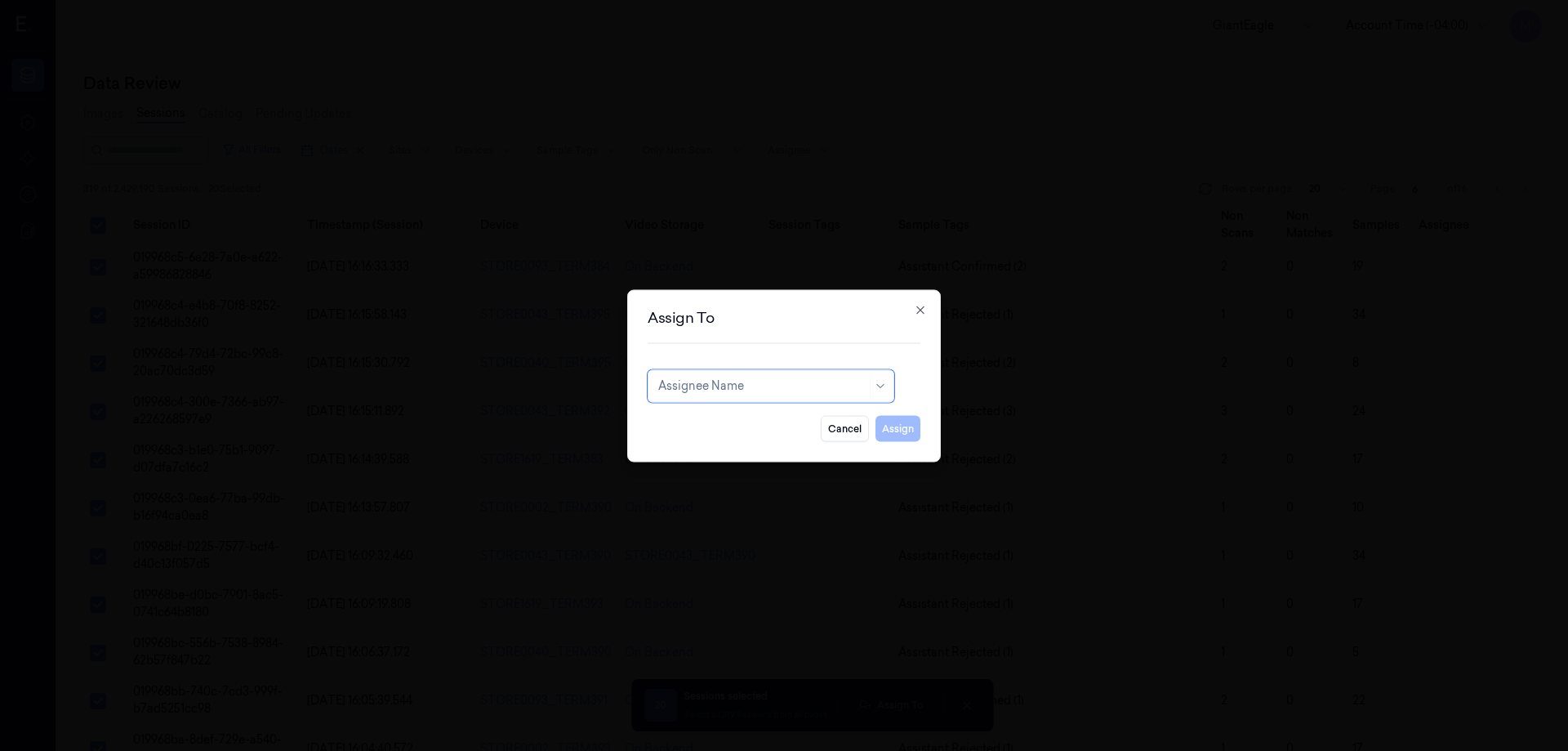
click at [735, 385] on div at bounding box center [762, 386] width 208 height 17
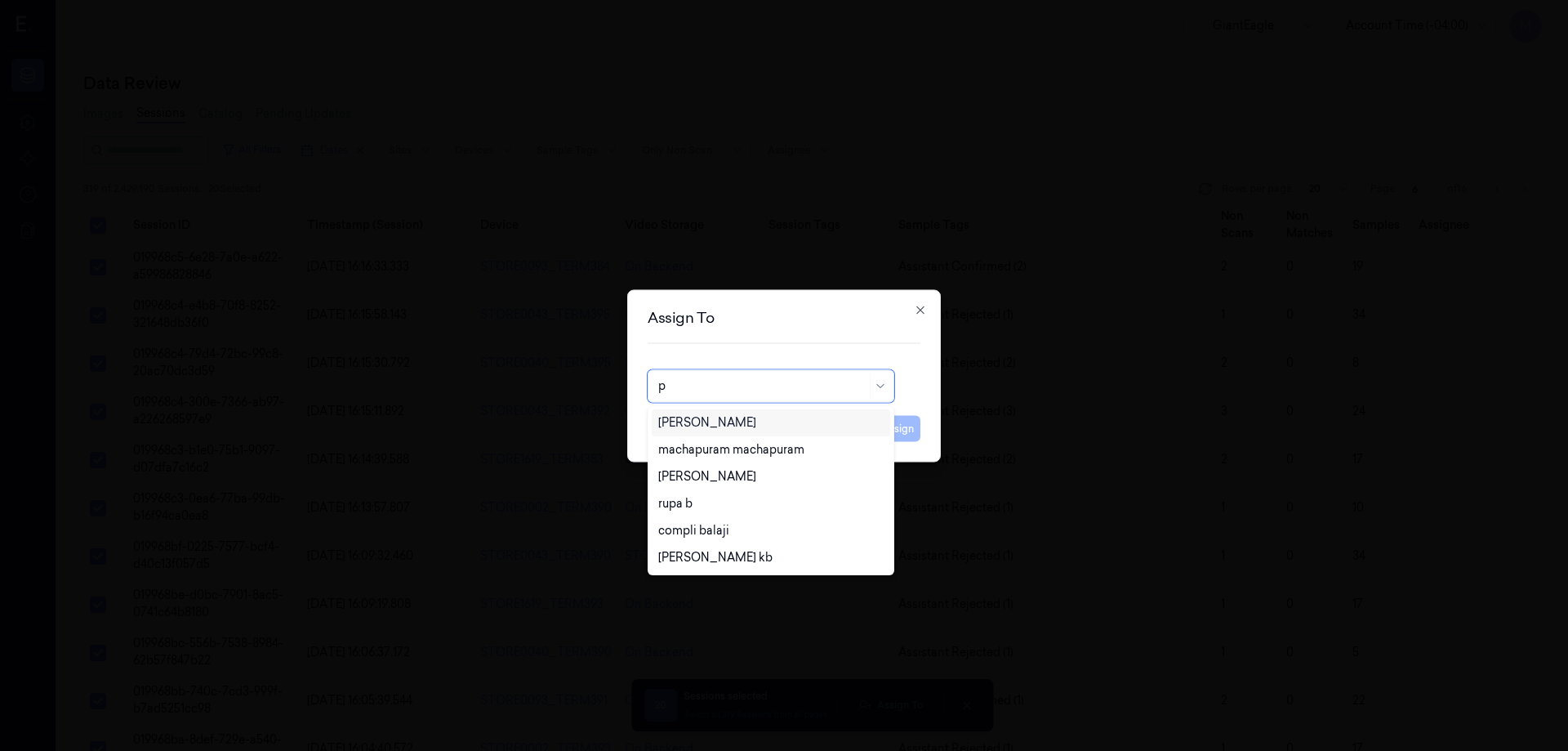
type input "pa"
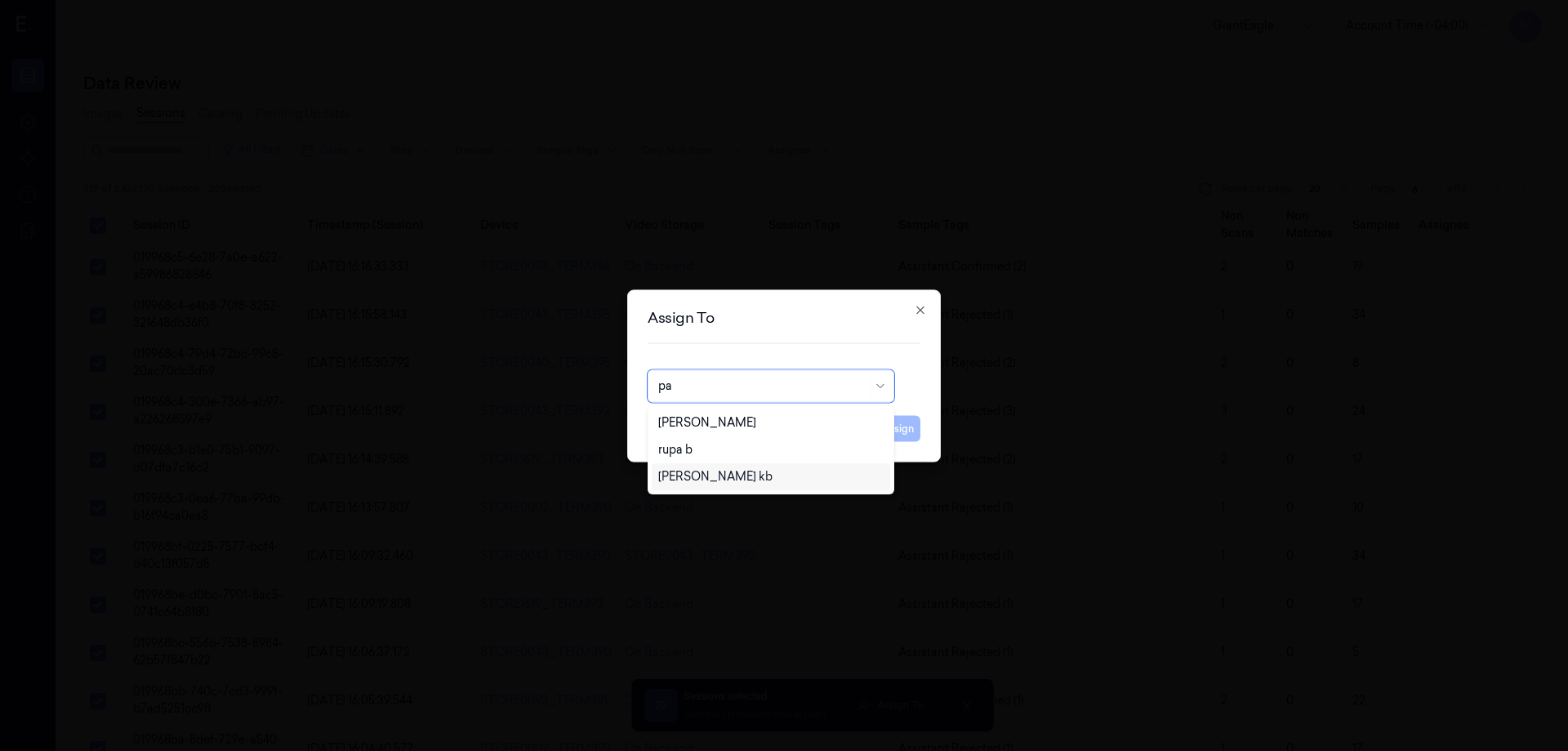
click at [704, 477] on div "[PERSON_NAME] kb" at bounding box center [715, 477] width 114 height 17
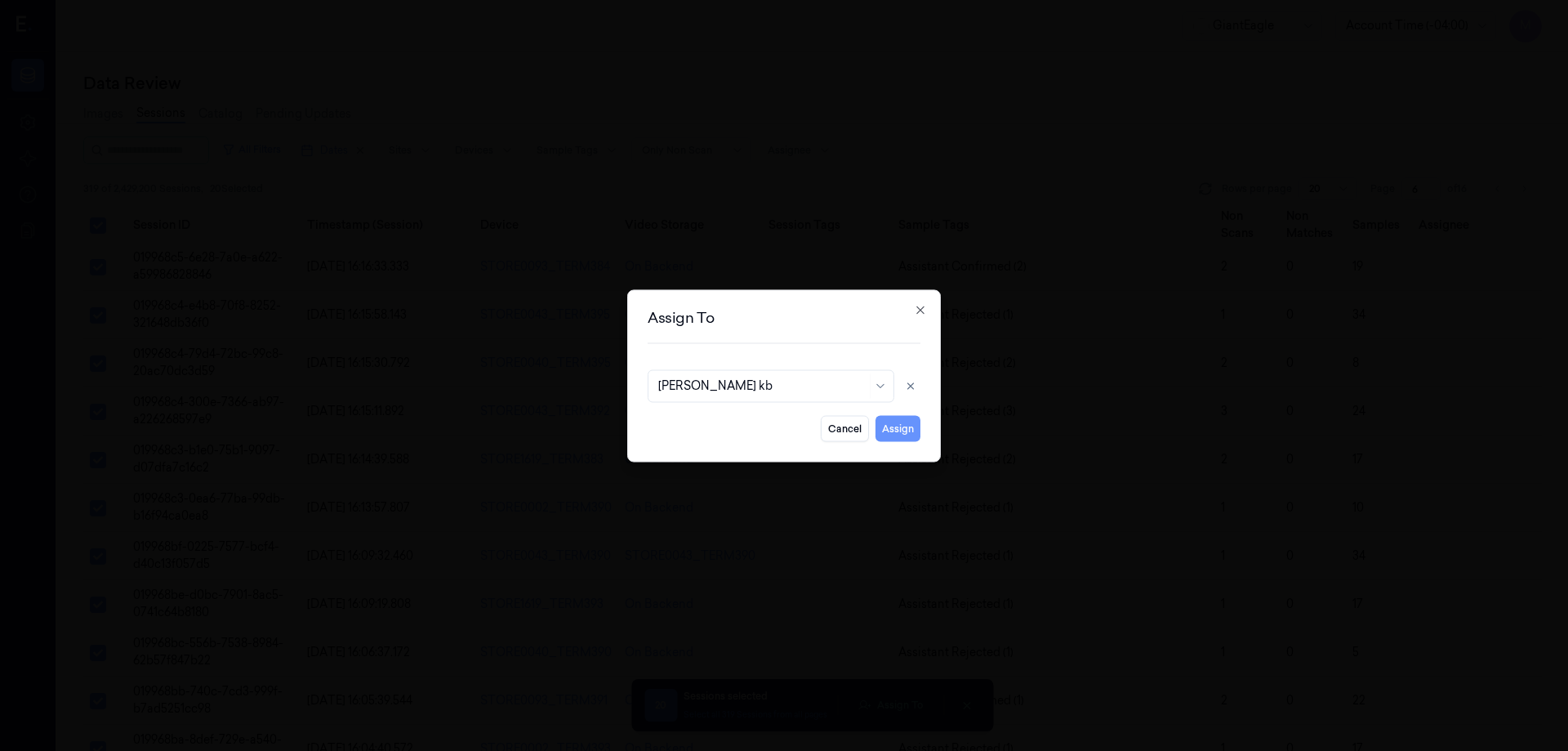
click at [905, 427] on button "Assign" at bounding box center [898, 428] width 45 height 26
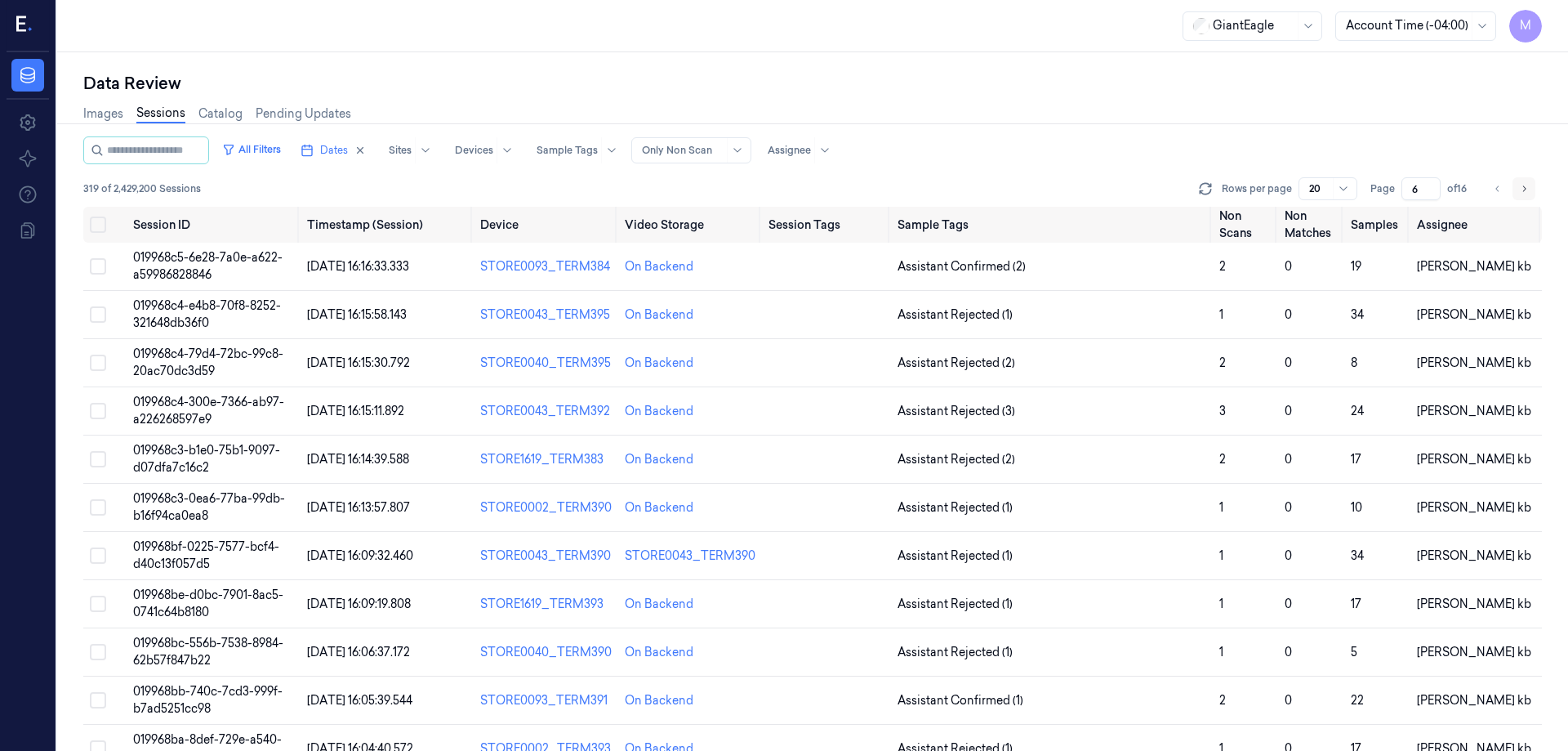
click at [1524, 187] on icon "Go to next page" at bounding box center [1524, 189] width 10 height 13
type input "7"
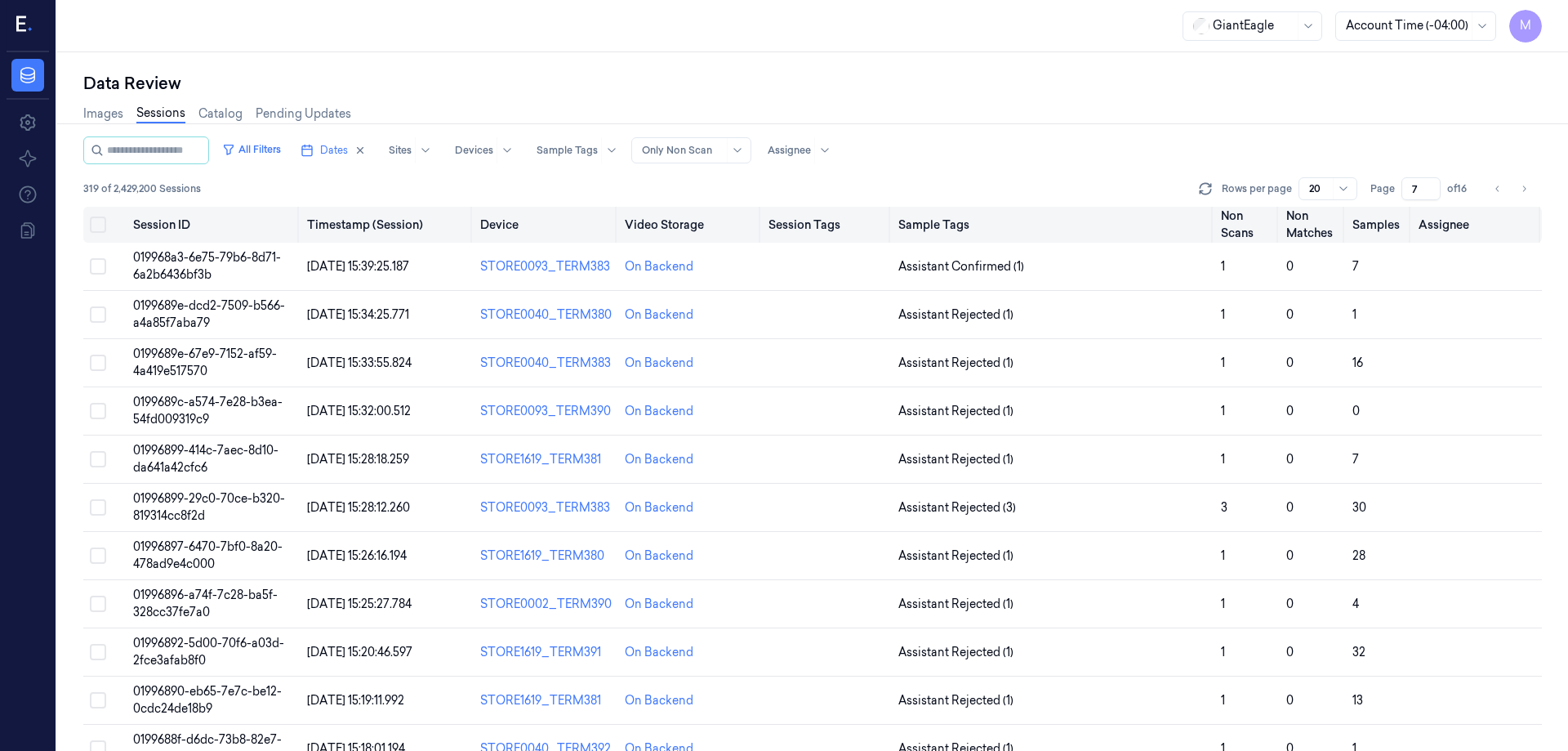
click at [91, 224] on button "Select all" at bounding box center [98, 225] width 17 height 17
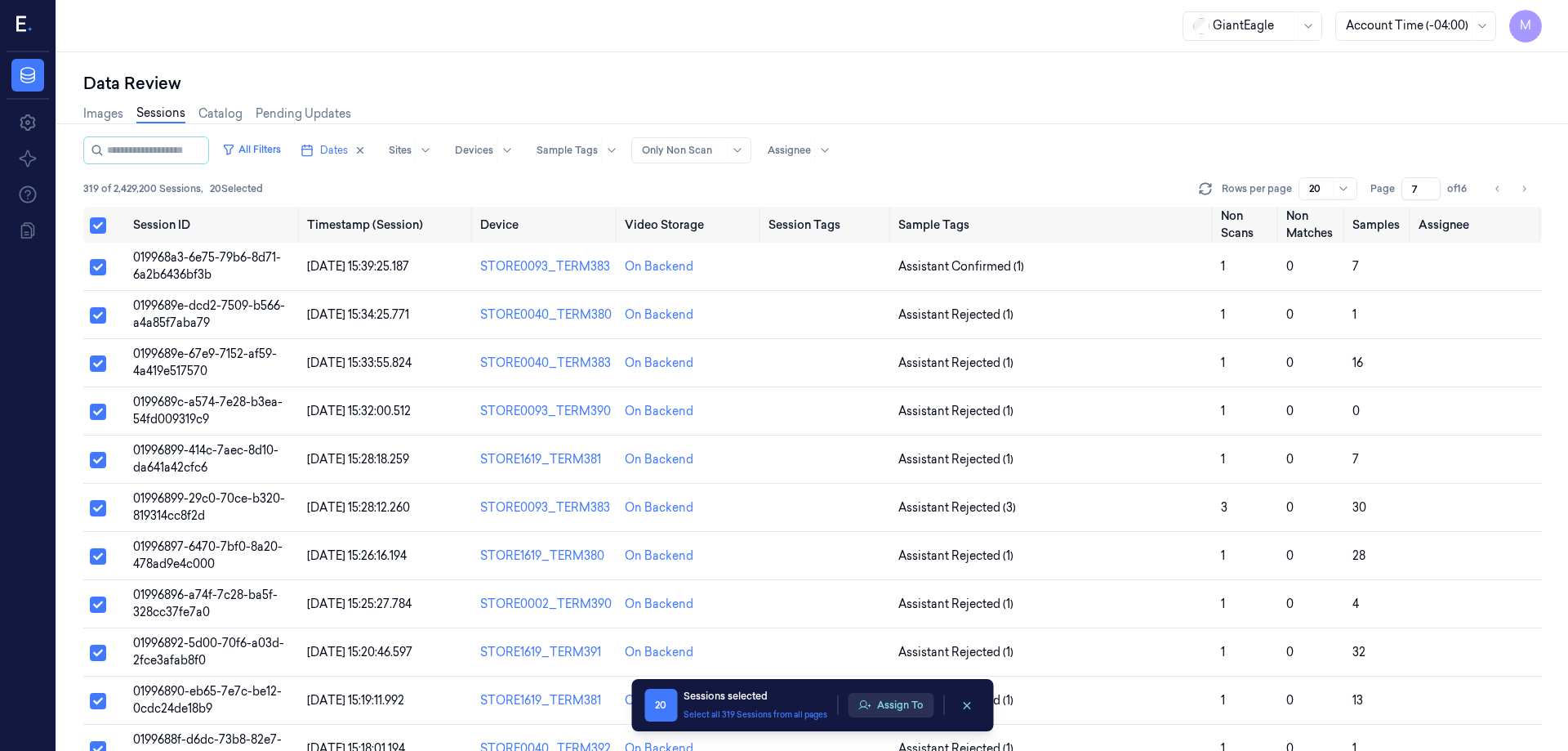
click at [916, 698] on button "Assign To" at bounding box center [890, 705] width 86 height 25
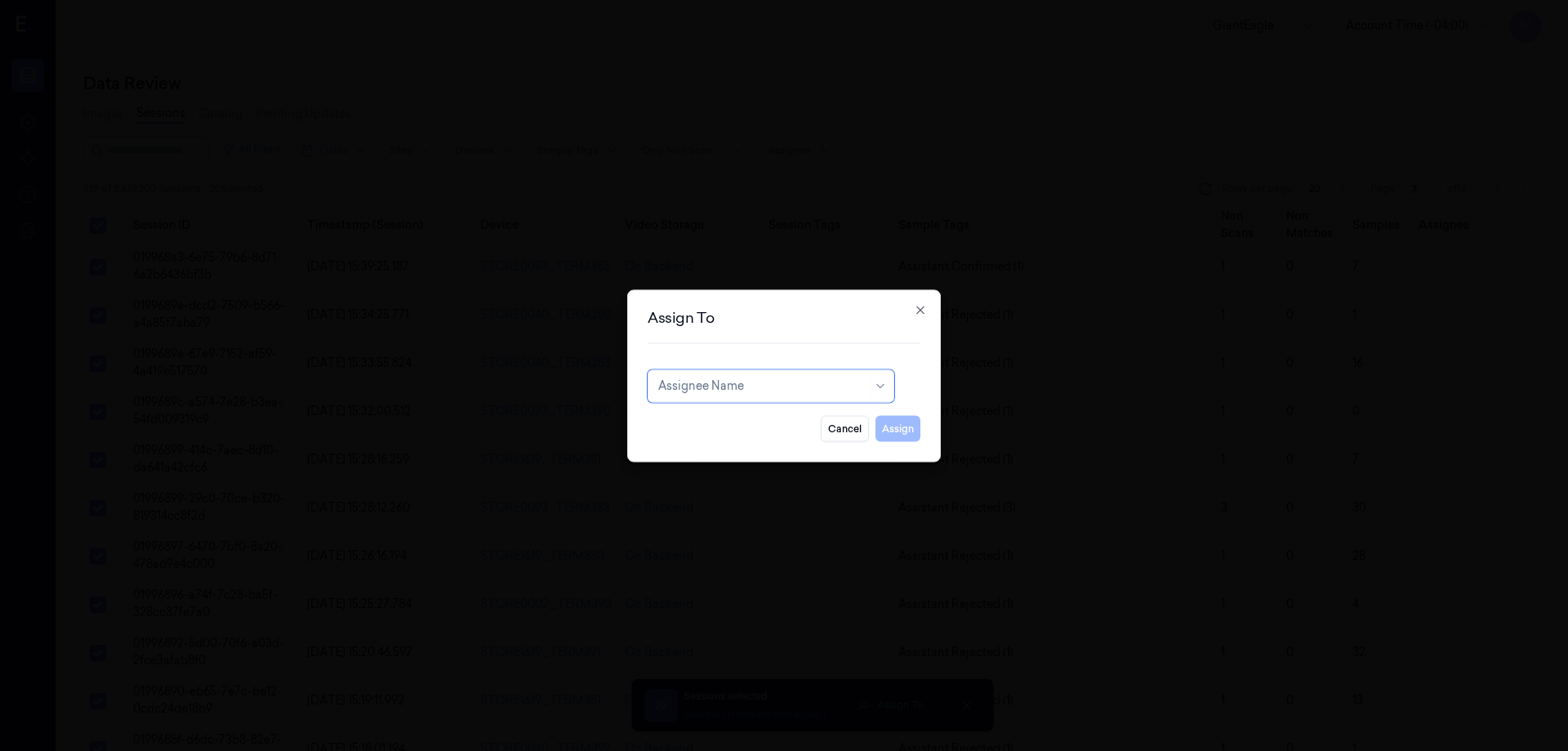
click at [729, 397] on div "Assignee Name" at bounding box center [762, 386] width 208 height 23
type input "ay"
click at [734, 423] on div "[PERSON_NAME]" at bounding box center [770, 422] width 225 height 17
click at [916, 433] on button "Assign" at bounding box center [898, 428] width 45 height 26
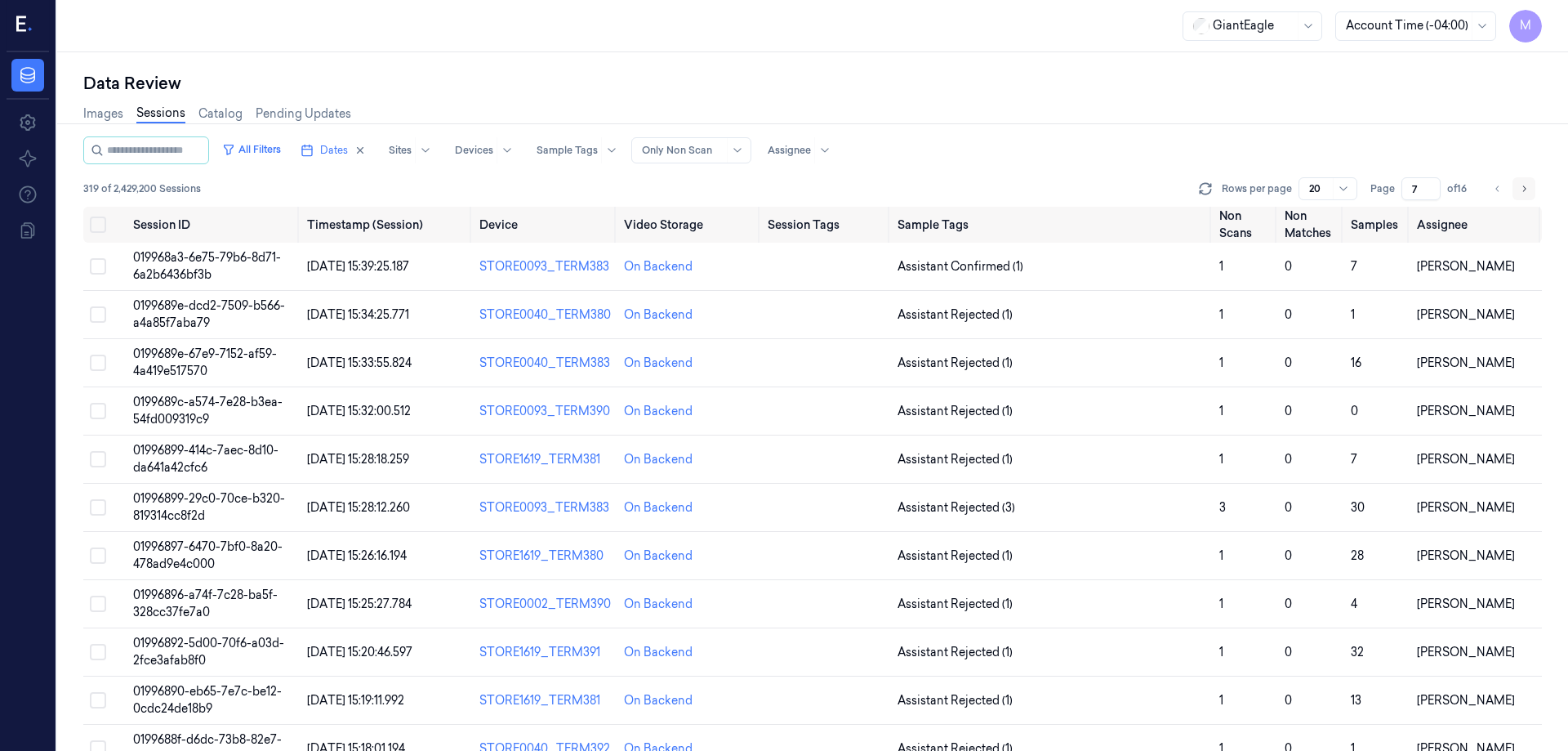
click at [1530, 182] on button "Go to next page" at bounding box center [1524, 189] width 23 height 23
type input "8"
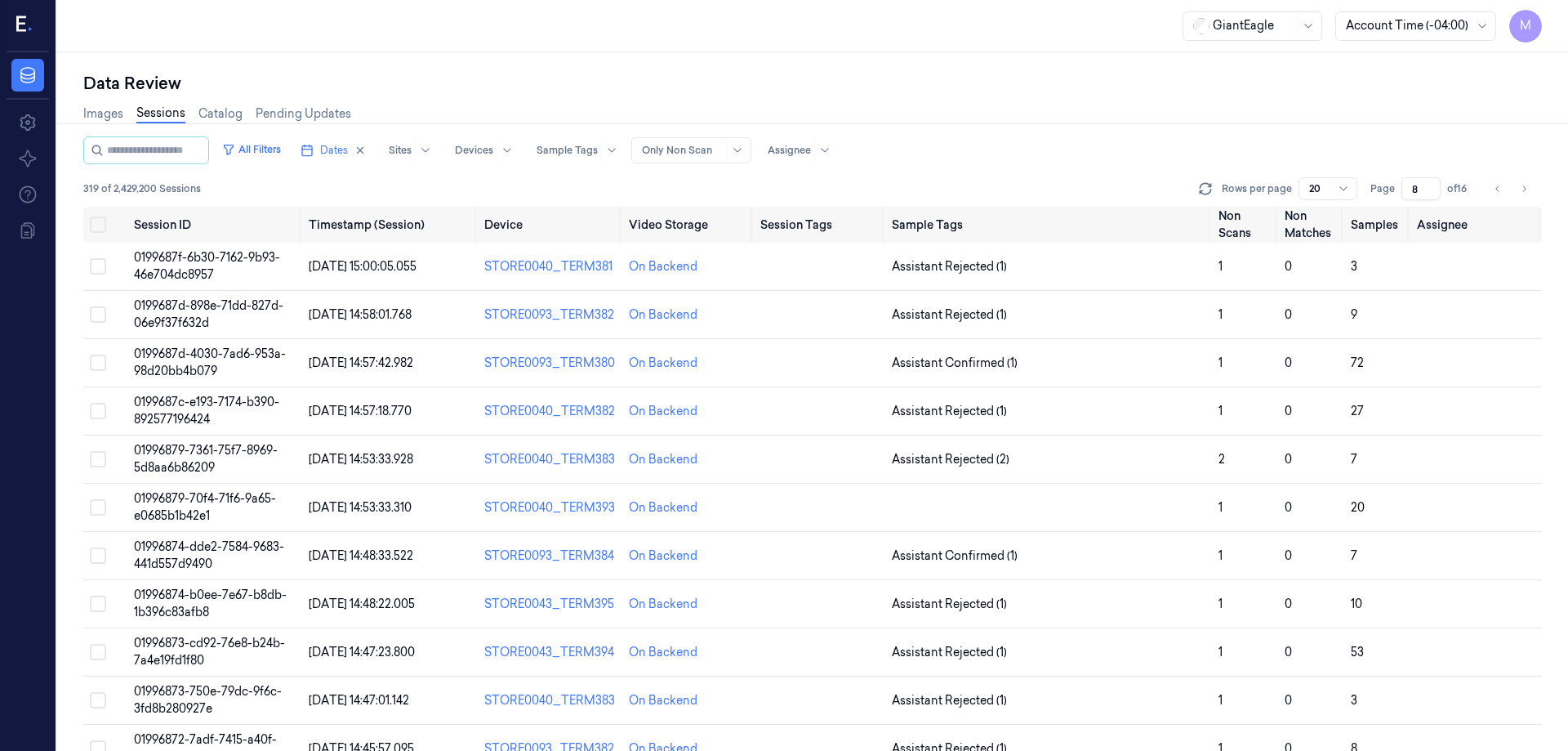
click at [1282, 109] on div "Images Sessions Catalog Pending Updates" at bounding box center [813, 115] width 1458 height 41
click at [103, 222] on button "Select all" at bounding box center [98, 225] width 17 height 17
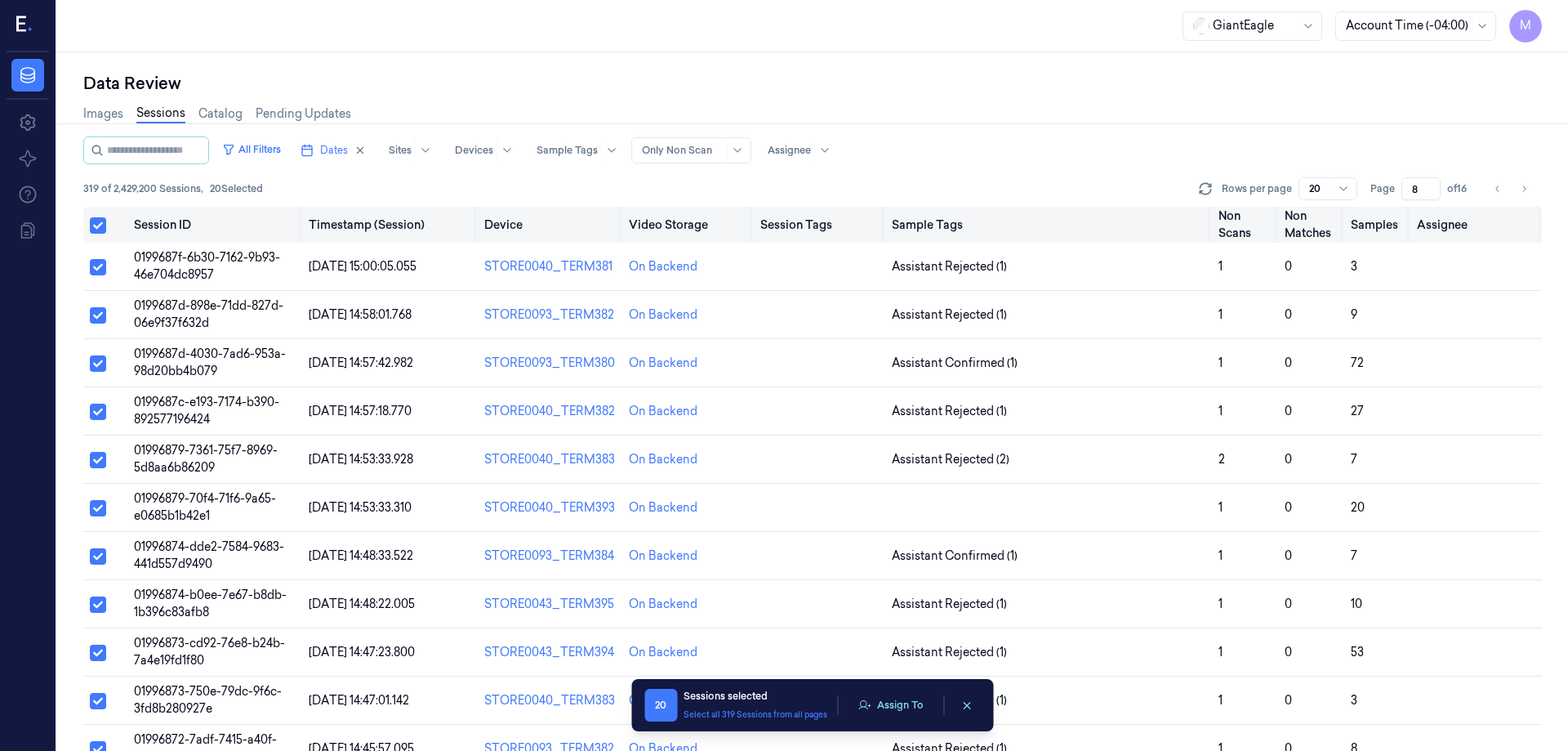
type button "on"
click at [907, 710] on button "Assign To" at bounding box center [890, 705] width 86 height 25
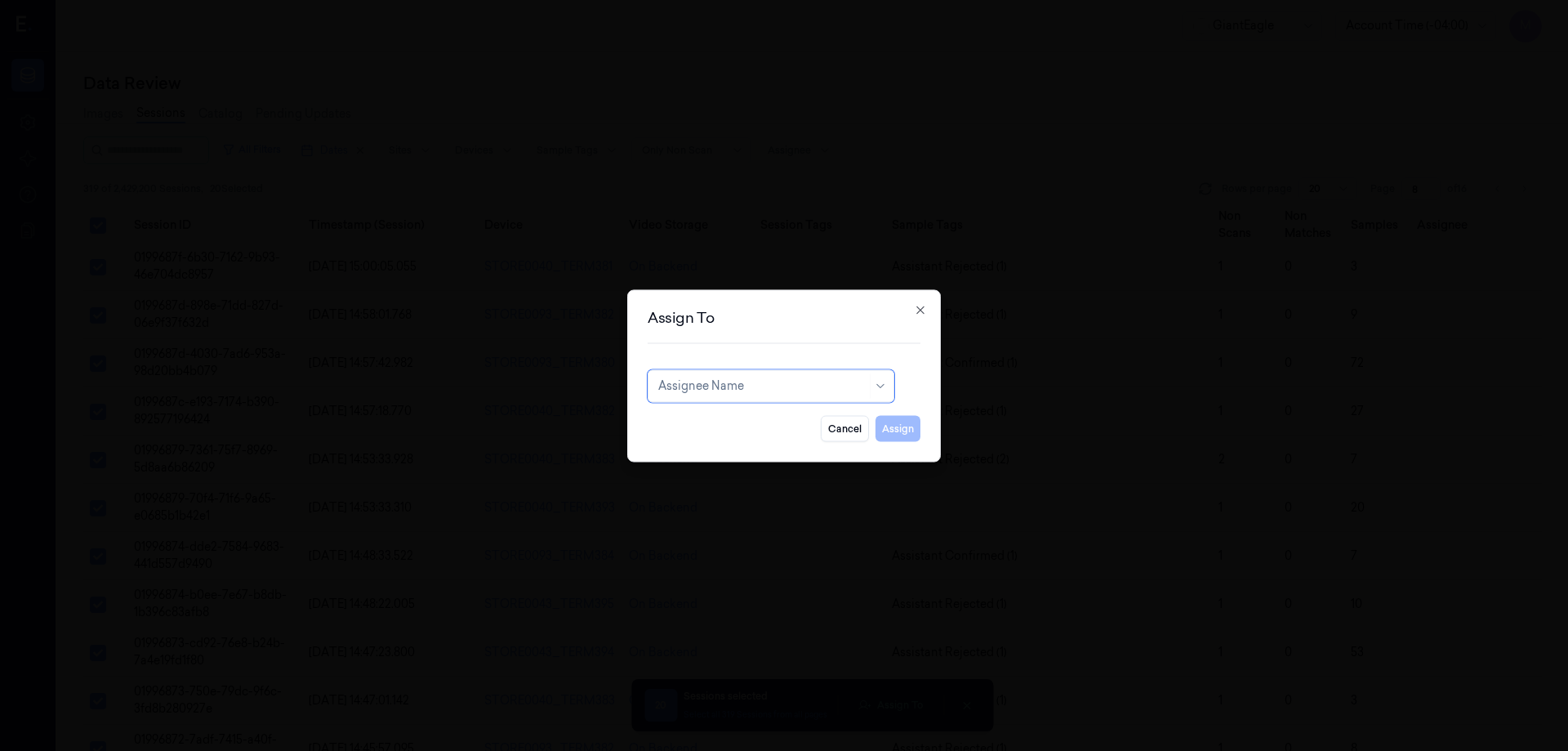
click at [849, 387] on div "Assignee Name" at bounding box center [771, 386] width 247 height 33
type input "co"
click at [774, 429] on div "compli balaji" at bounding box center [770, 422] width 225 height 17
click at [901, 426] on button "Assign" at bounding box center [898, 428] width 45 height 26
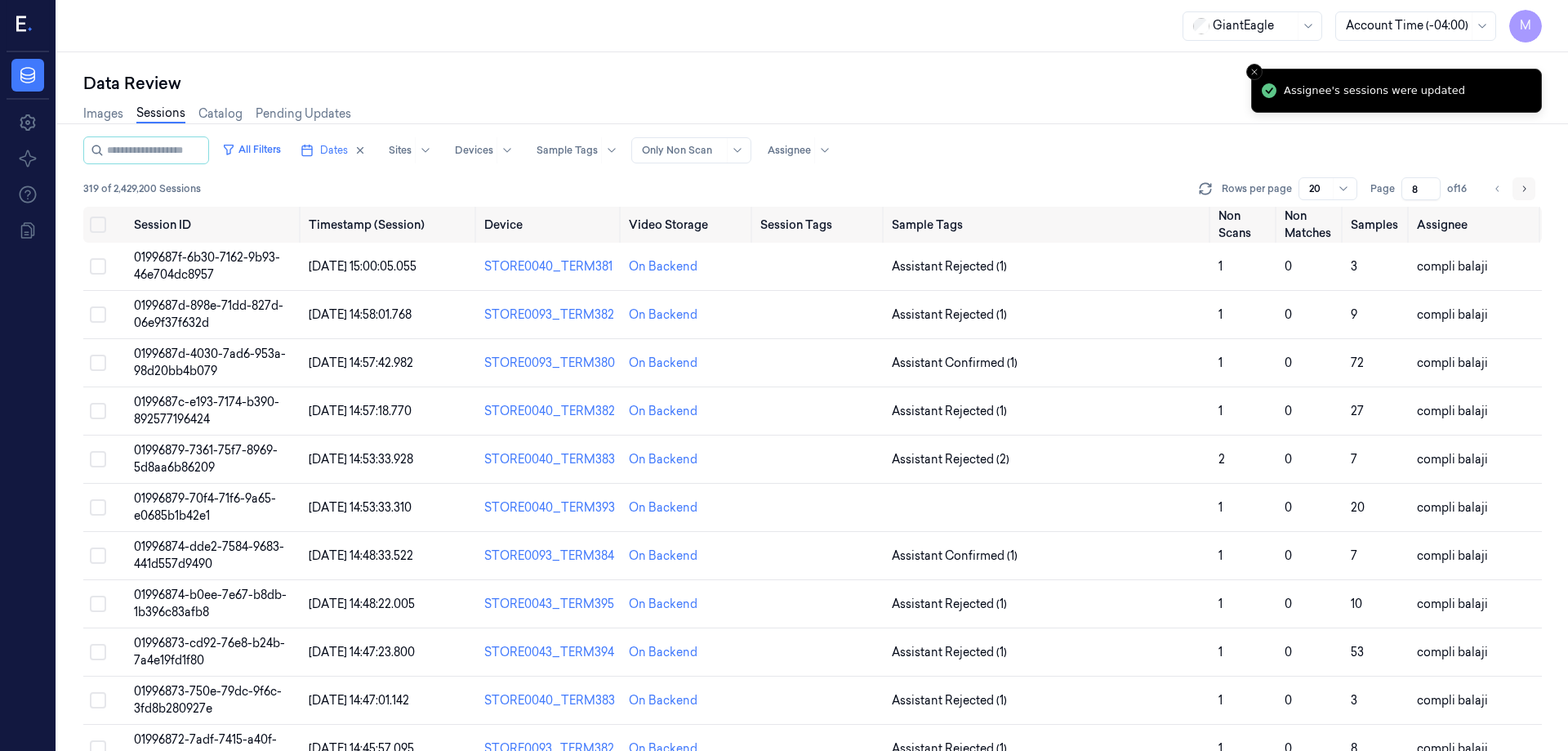
click at [1527, 191] on icon "Go to next page" at bounding box center [1524, 189] width 10 height 13
type input "9"
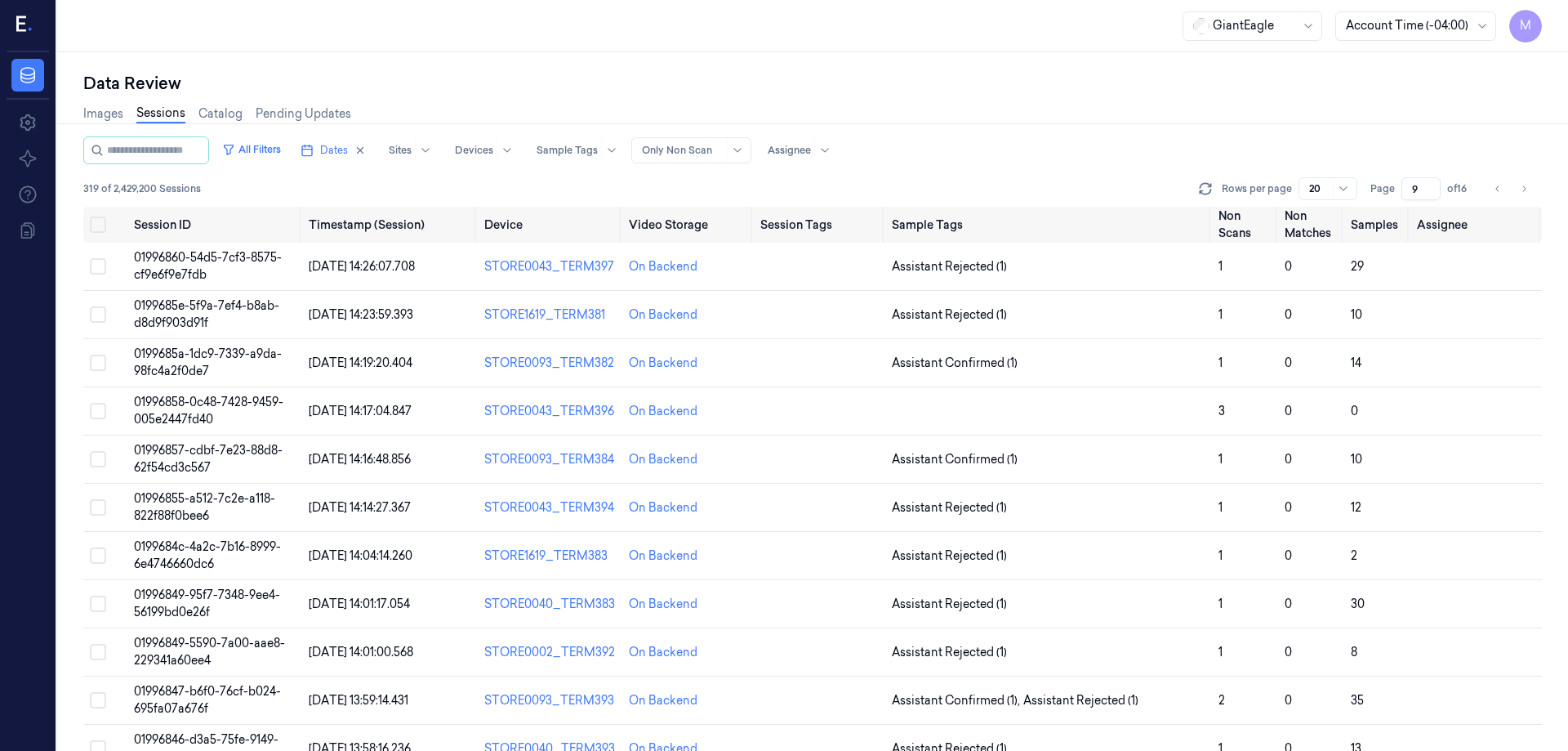
click at [1103, 113] on div "Images Sessions Catalog Pending Updates" at bounding box center [813, 115] width 1458 height 41
click at [1102, 89] on div "Data Review" at bounding box center [813, 83] width 1458 height 23
click at [1098, 144] on div "All Filters Dates Sites Devices Sample Tags Alert Type Only Non Scan Assignee" at bounding box center [813, 150] width 1458 height 28
